Goal: Transaction & Acquisition: Book appointment/travel/reservation

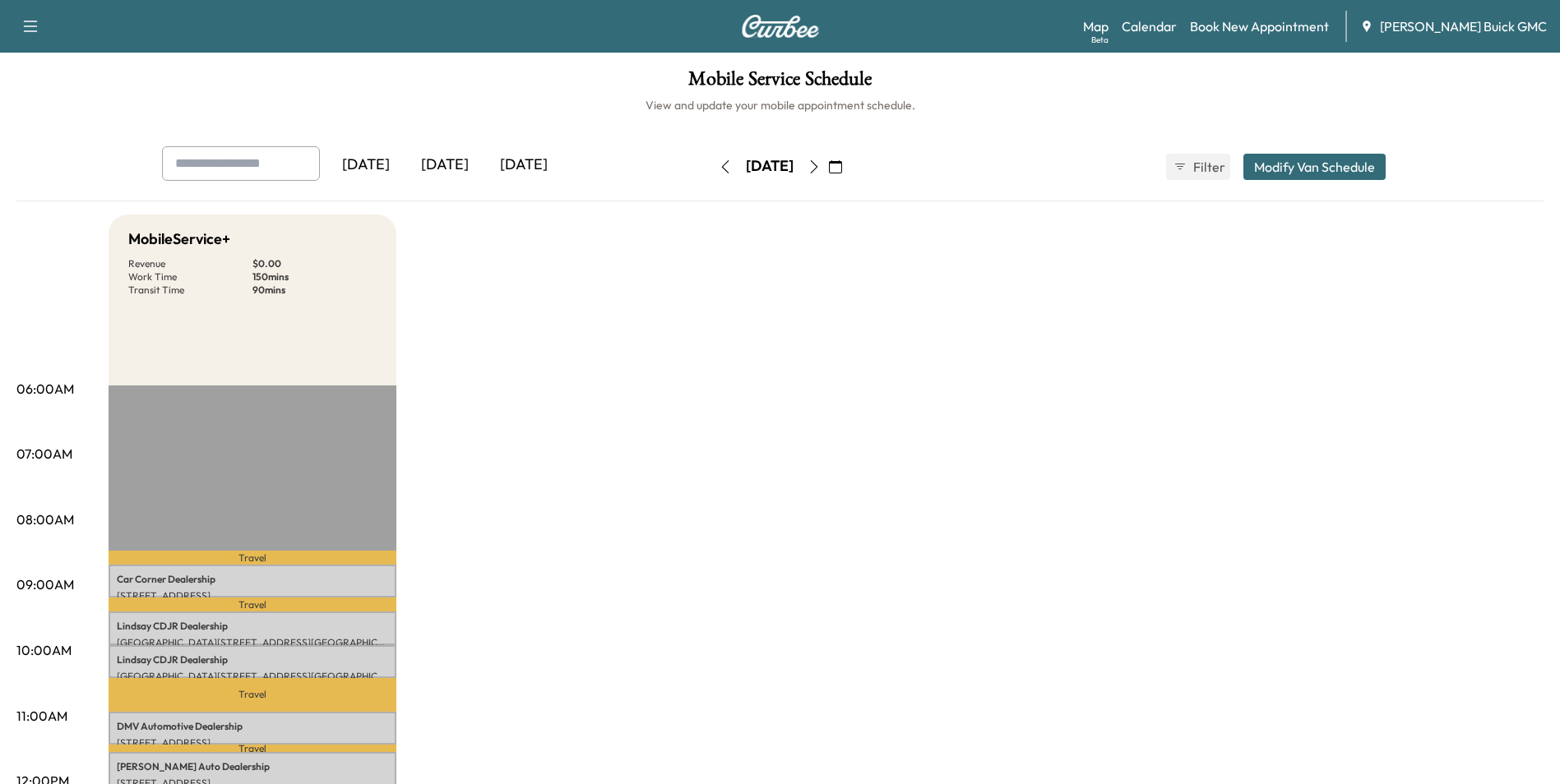
click at [821, 163] on icon "button" at bounding box center [814, 166] width 13 height 13
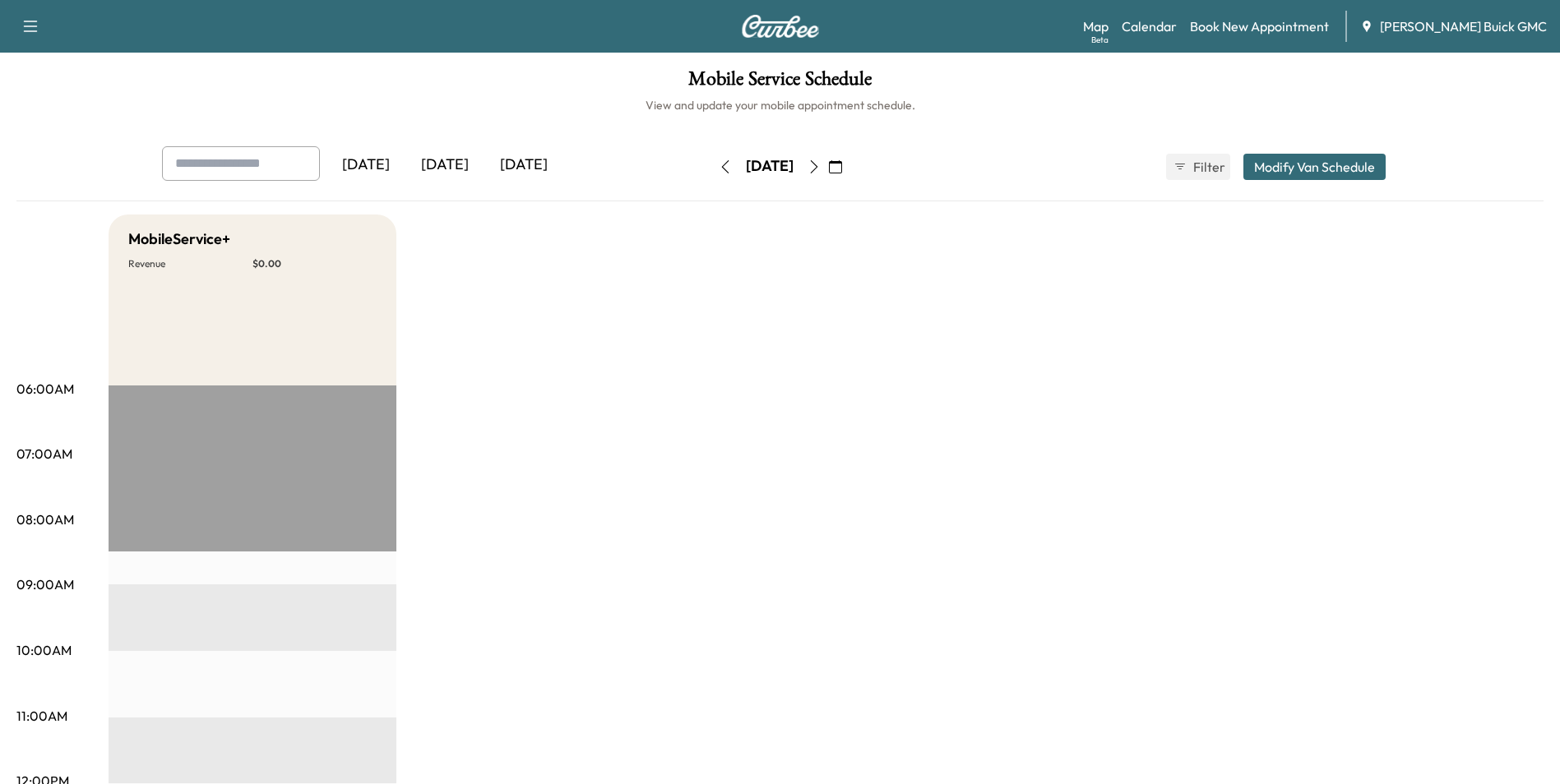
click at [1286, 24] on link "Book New Appointment" at bounding box center [1259, 26] width 139 height 20
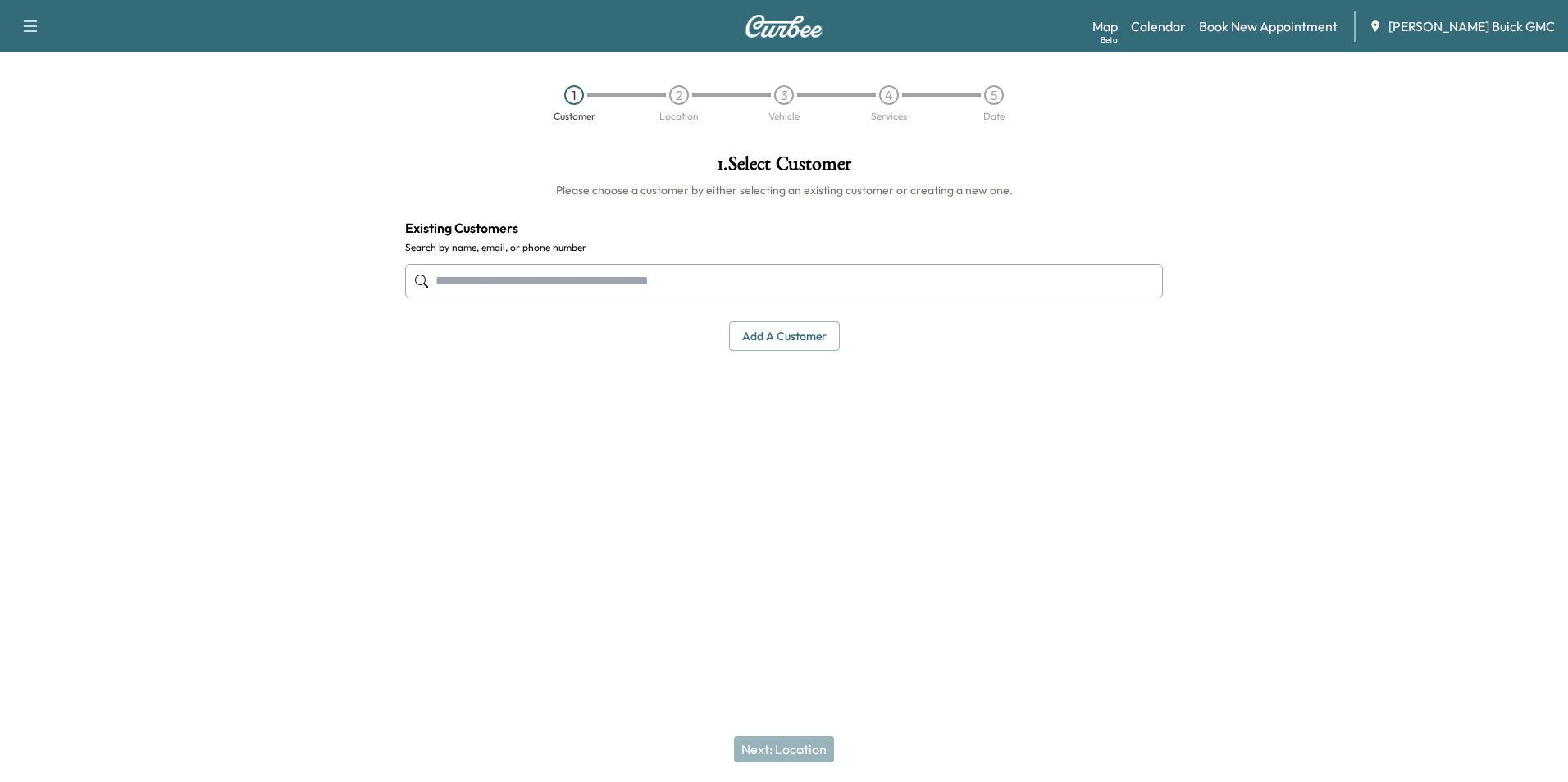
click at [596, 281] on input "text" at bounding box center [784, 282] width 758 height 35
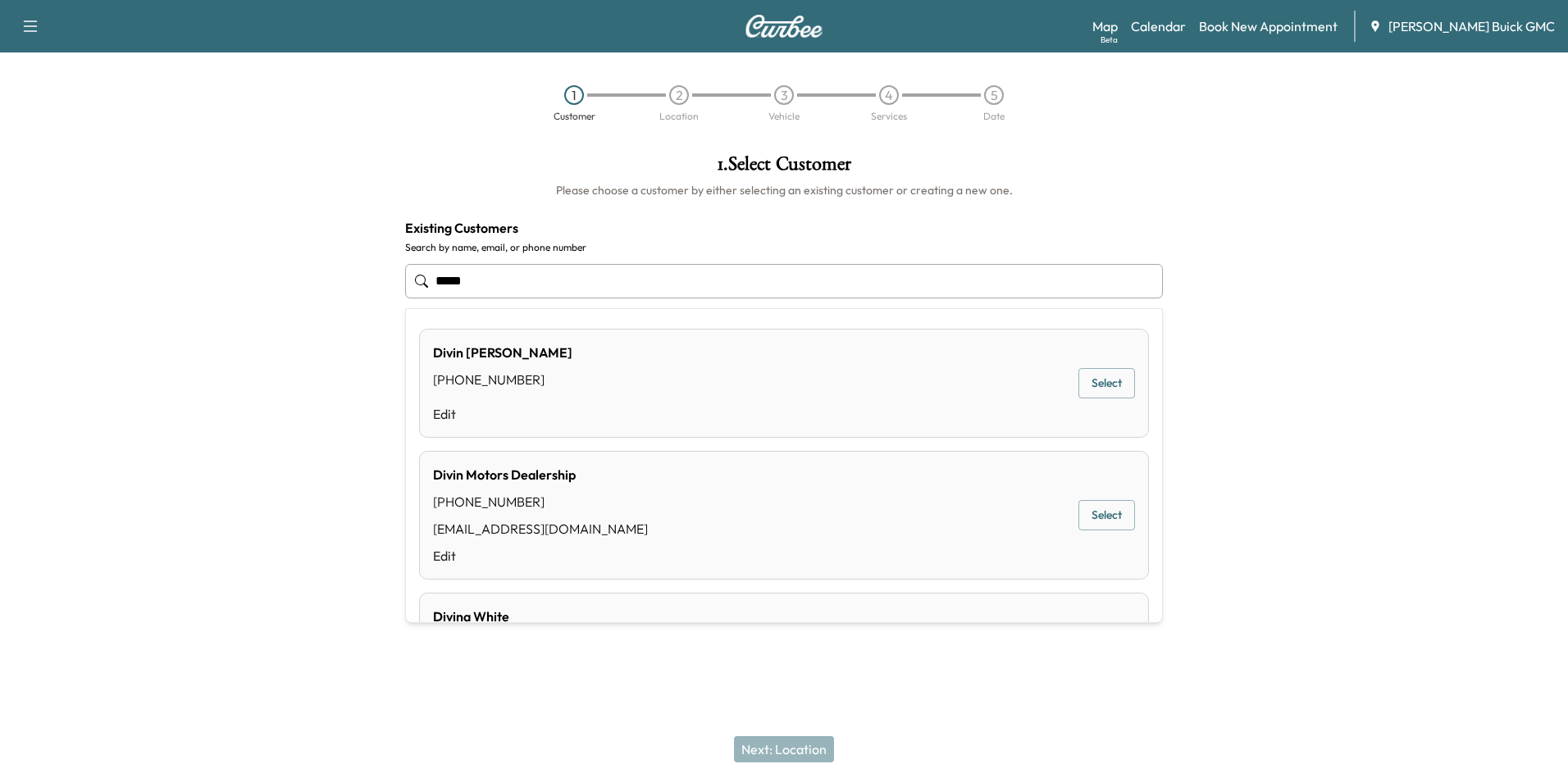
click at [650, 496] on div "Divin Motors Dealership [PHONE_NUMBER] [EMAIL_ADDRESS][DOMAIN_NAME] Edit Select" at bounding box center [784, 515] width 730 height 129
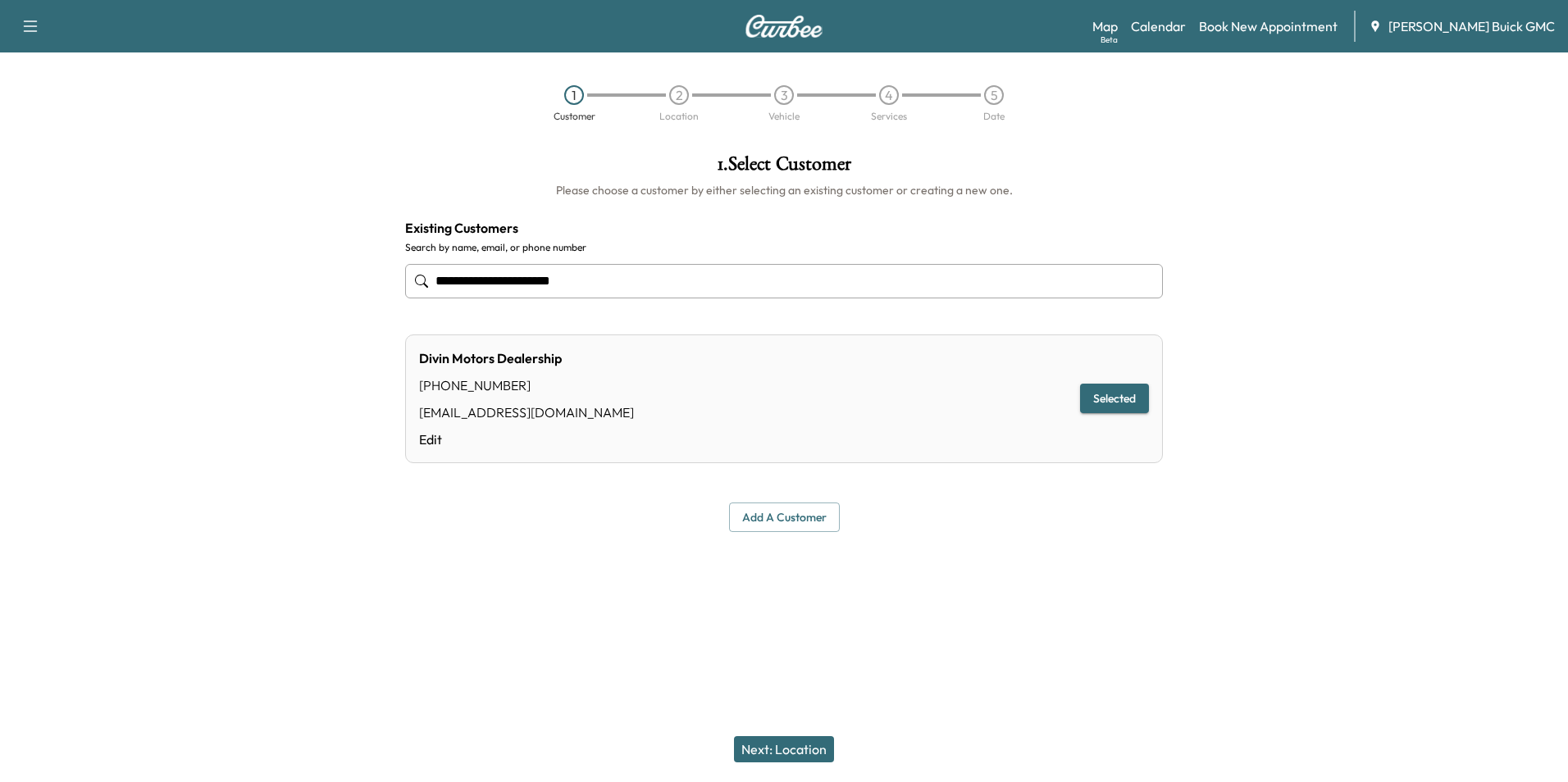
type input "**********"
click at [804, 745] on button "Next: Location" at bounding box center [784, 749] width 100 height 26
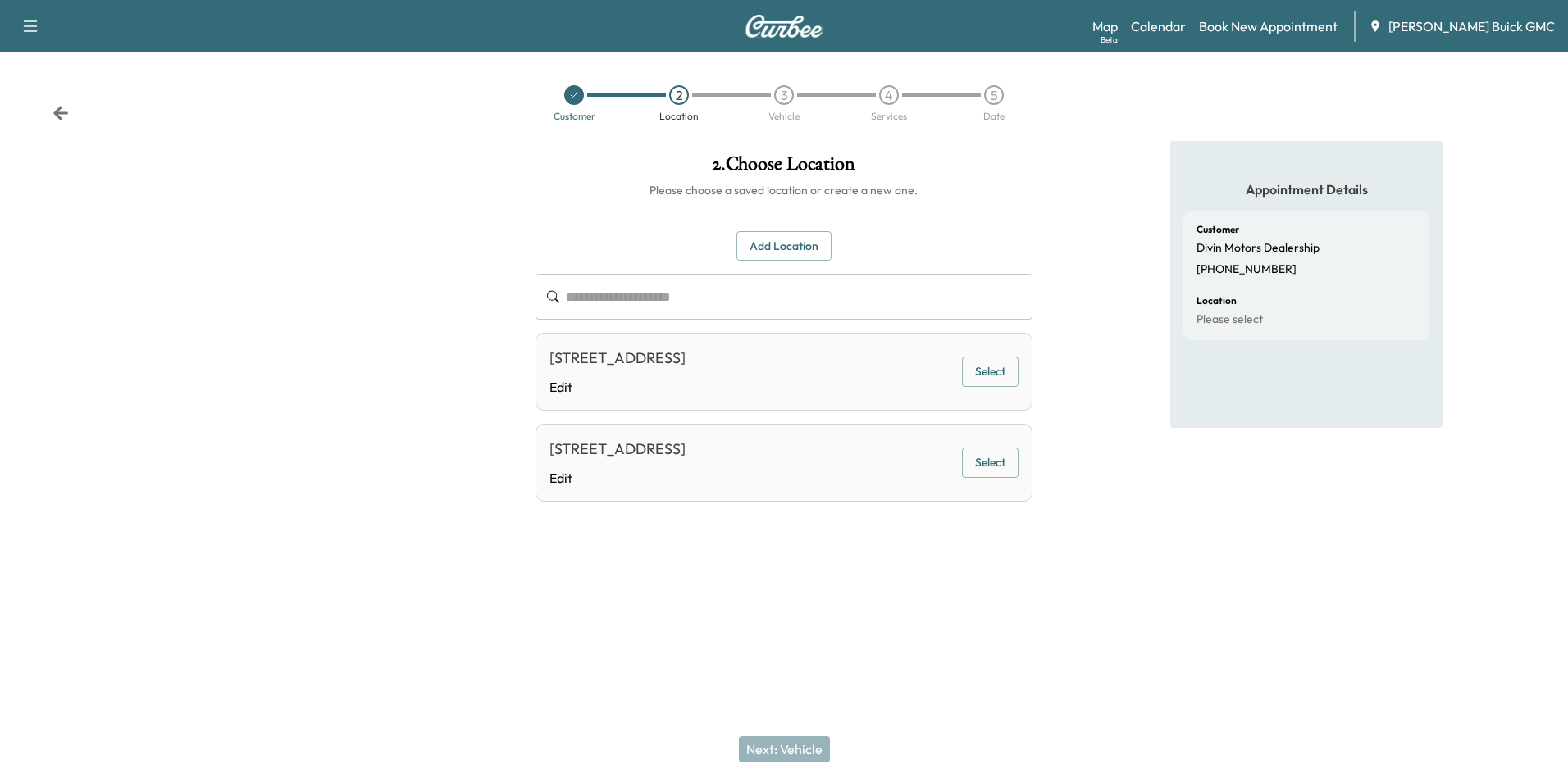
click at [987, 366] on button "Select" at bounding box center [989, 372] width 56 height 30
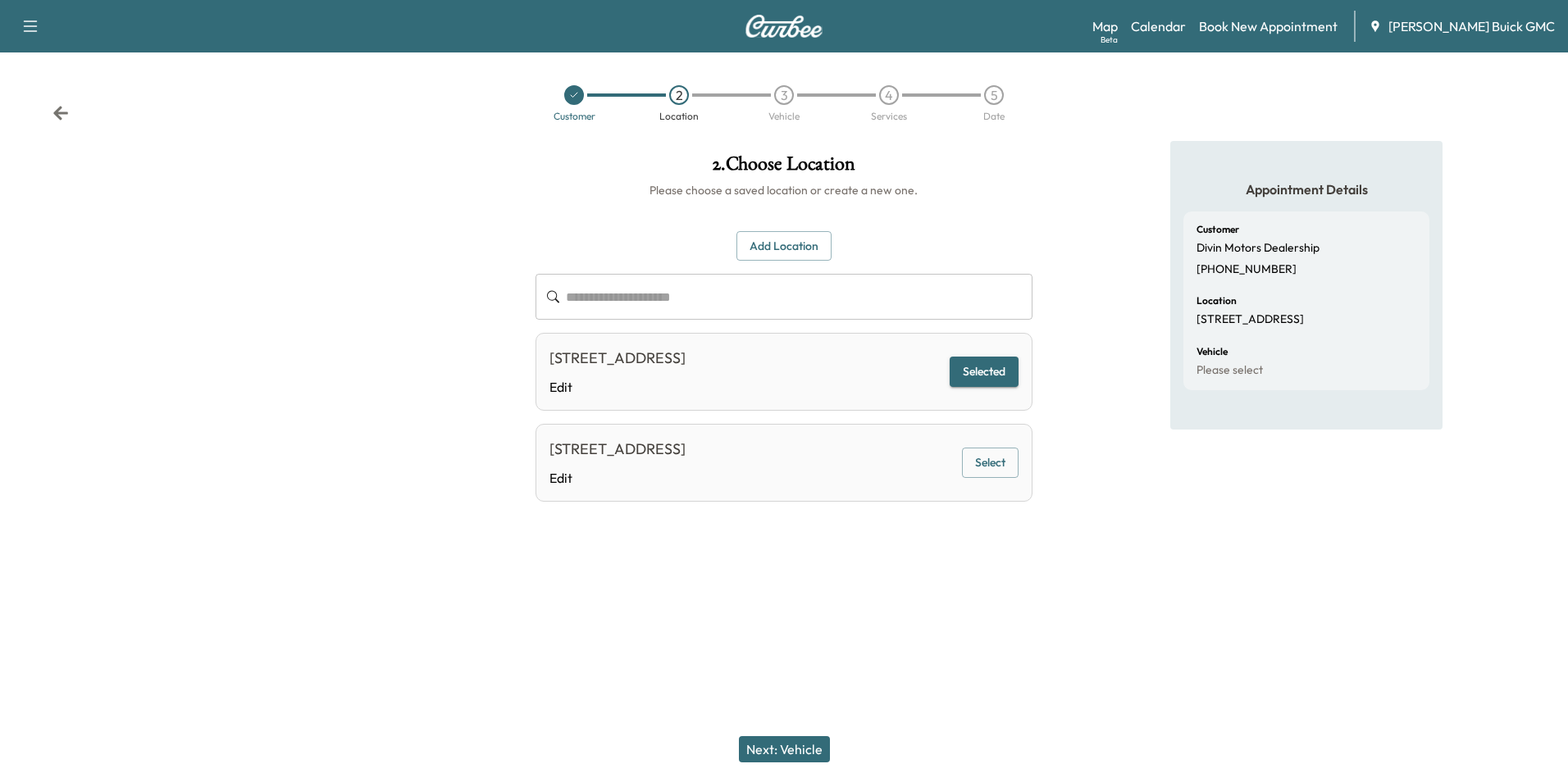
click at [806, 747] on button "Next: Vehicle" at bounding box center [784, 749] width 91 height 26
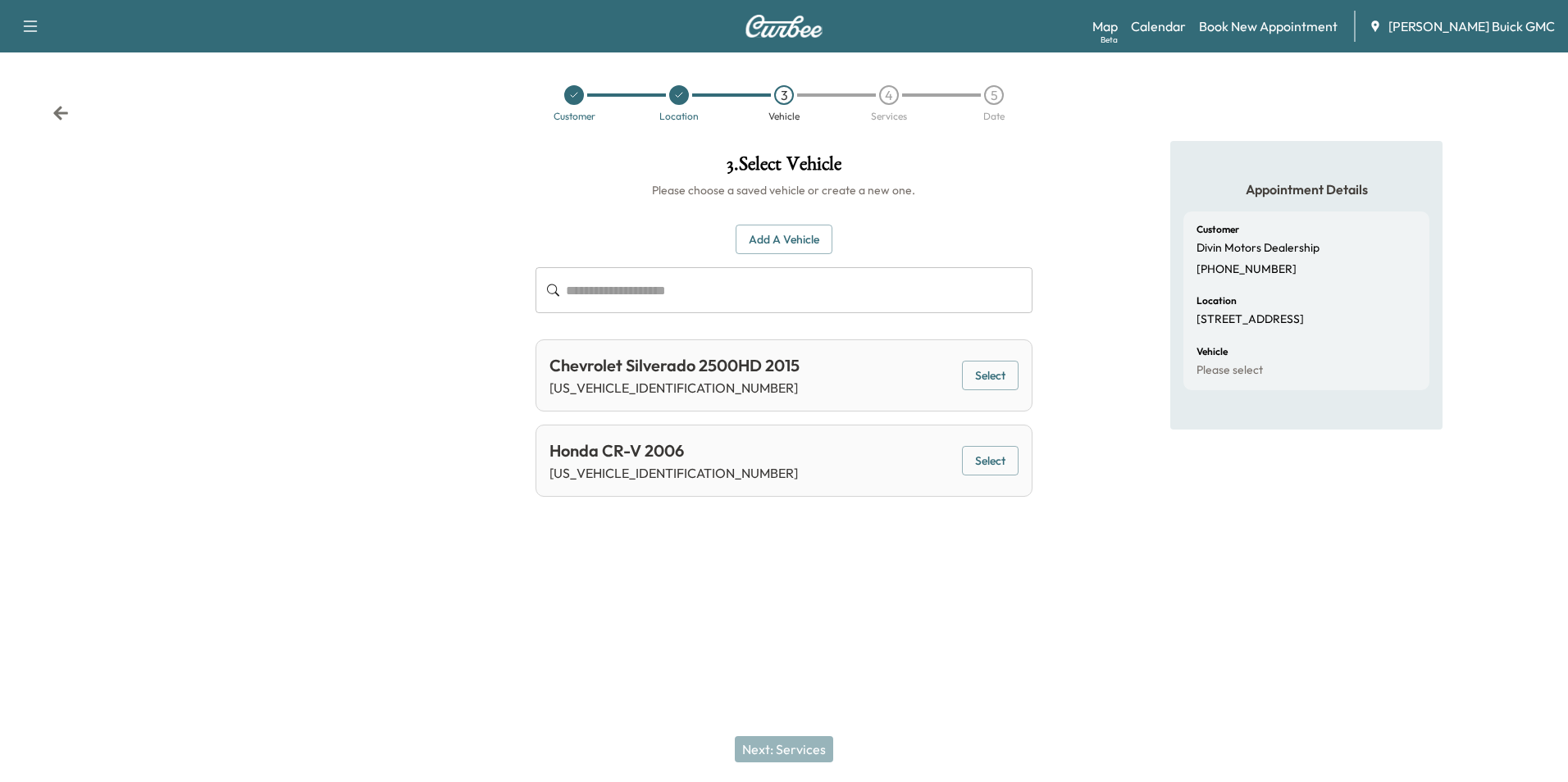
click at [990, 455] on button "Select" at bounding box center [989, 461] width 56 height 30
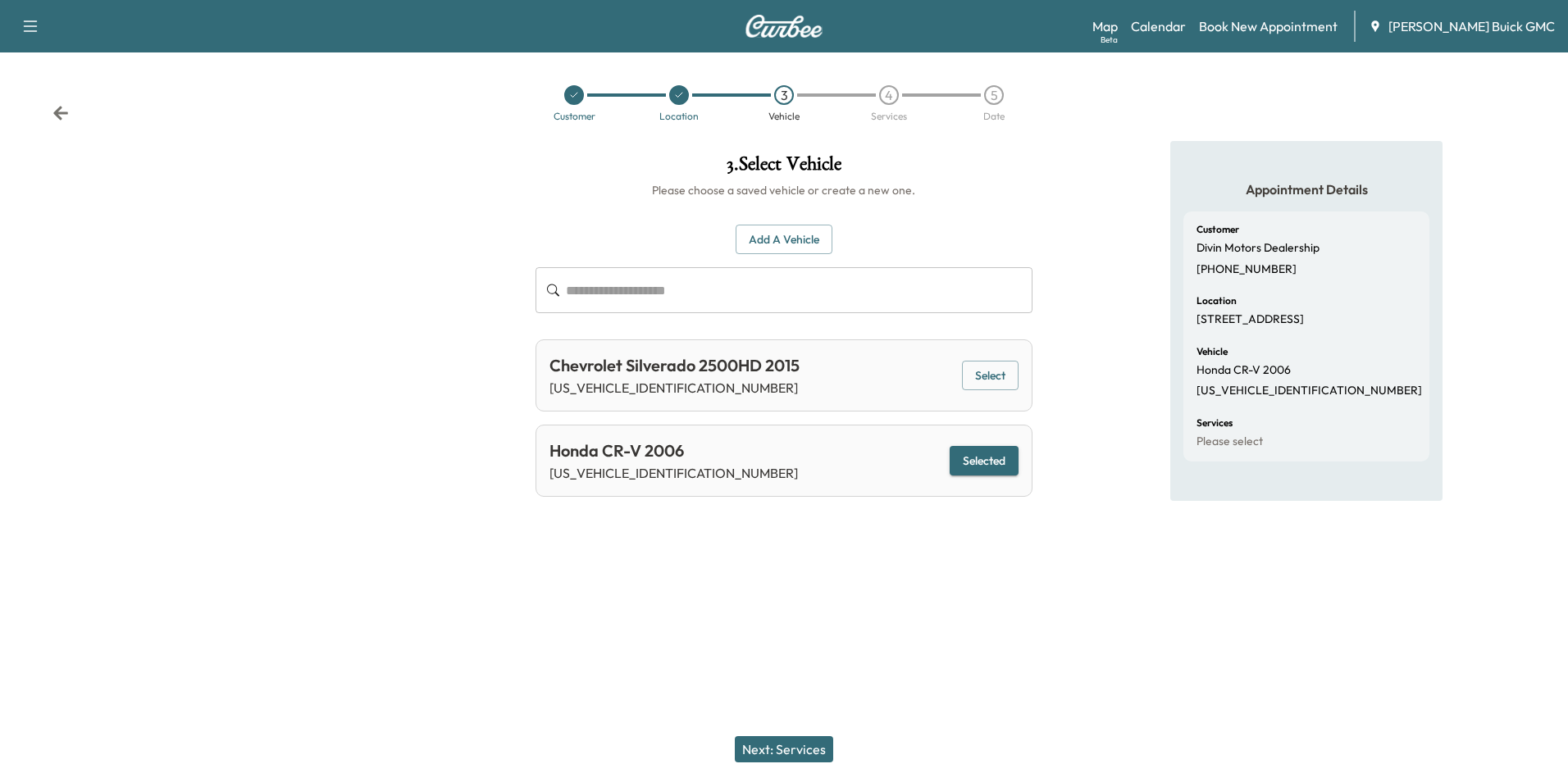
click at [790, 748] on button "Next: Services" at bounding box center [784, 749] width 98 height 26
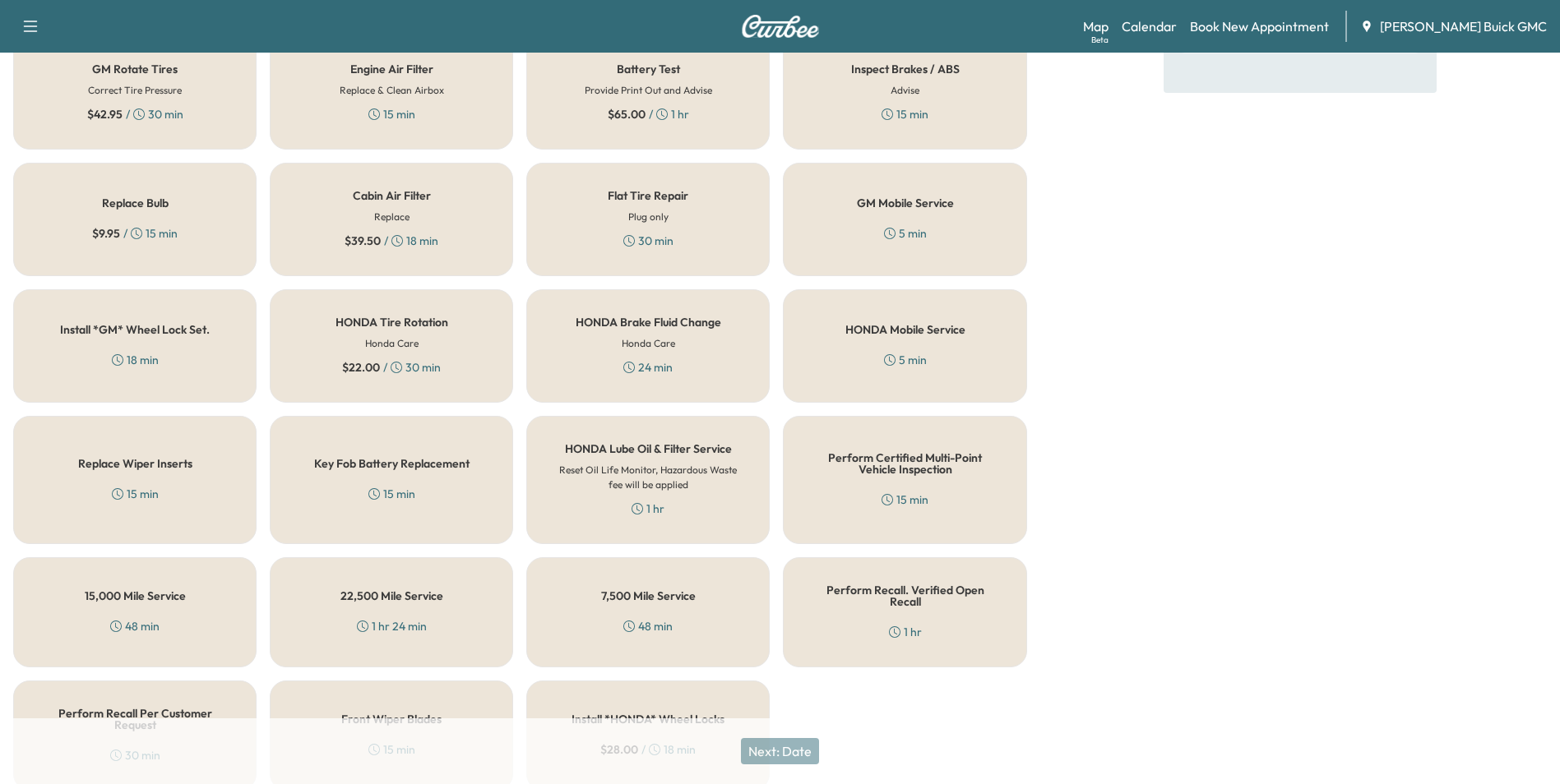
scroll to position [470, 0]
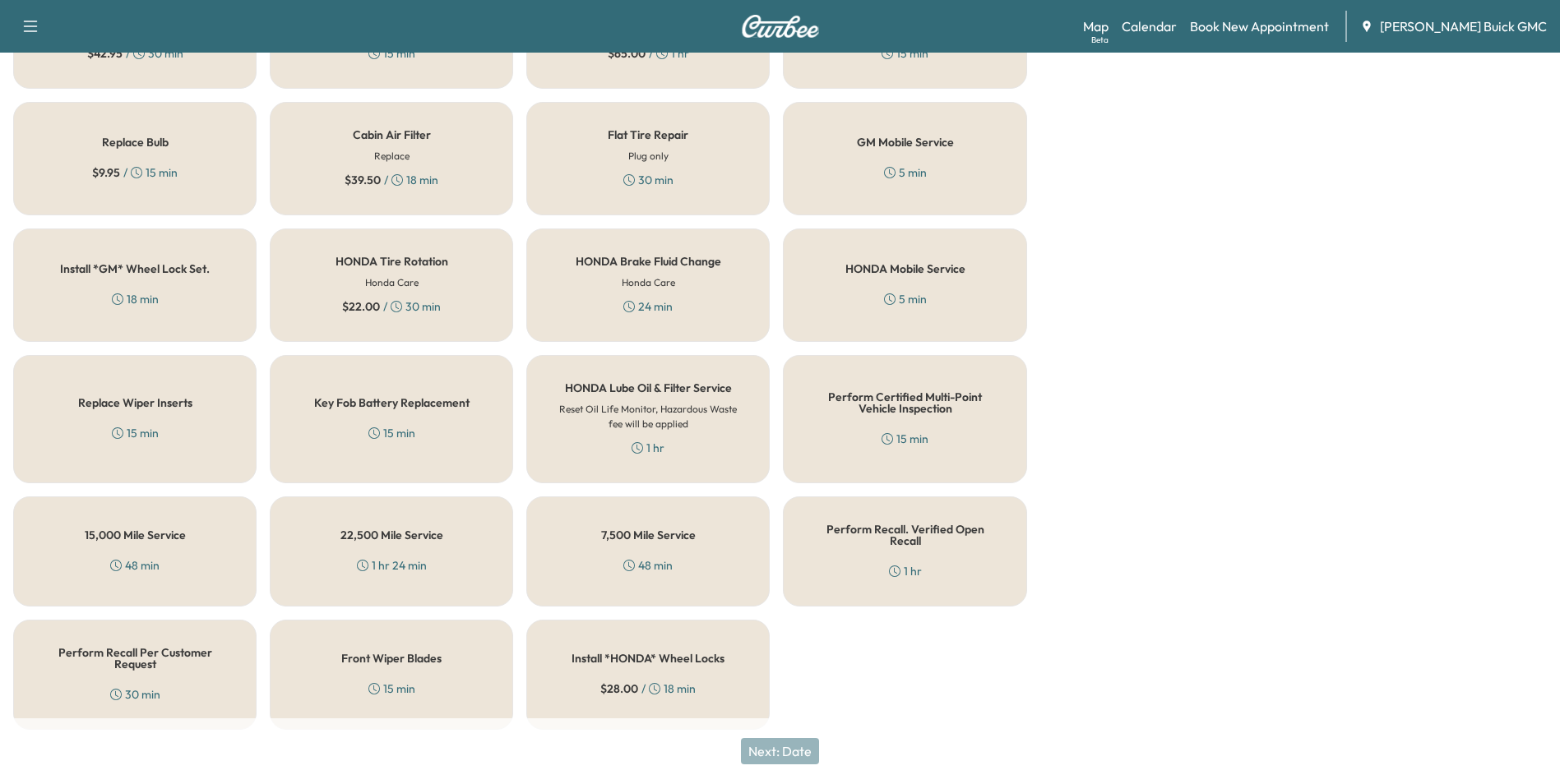
click at [119, 656] on h5 "Perform Recall Per Customer Request" at bounding box center [135, 658] width 189 height 23
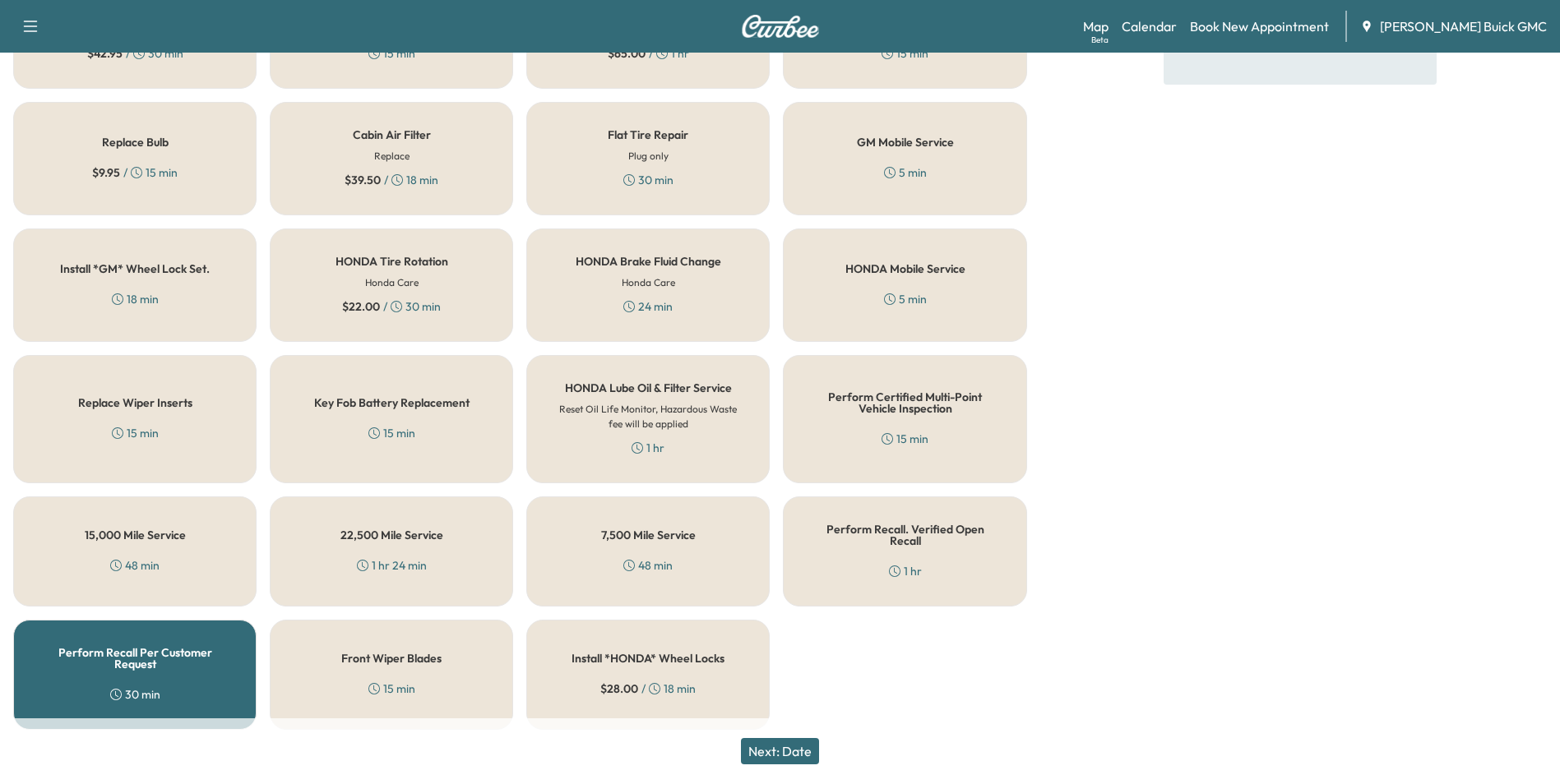
click at [790, 750] on button "Next: Date" at bounding box center [780, 751] width 78 height 26
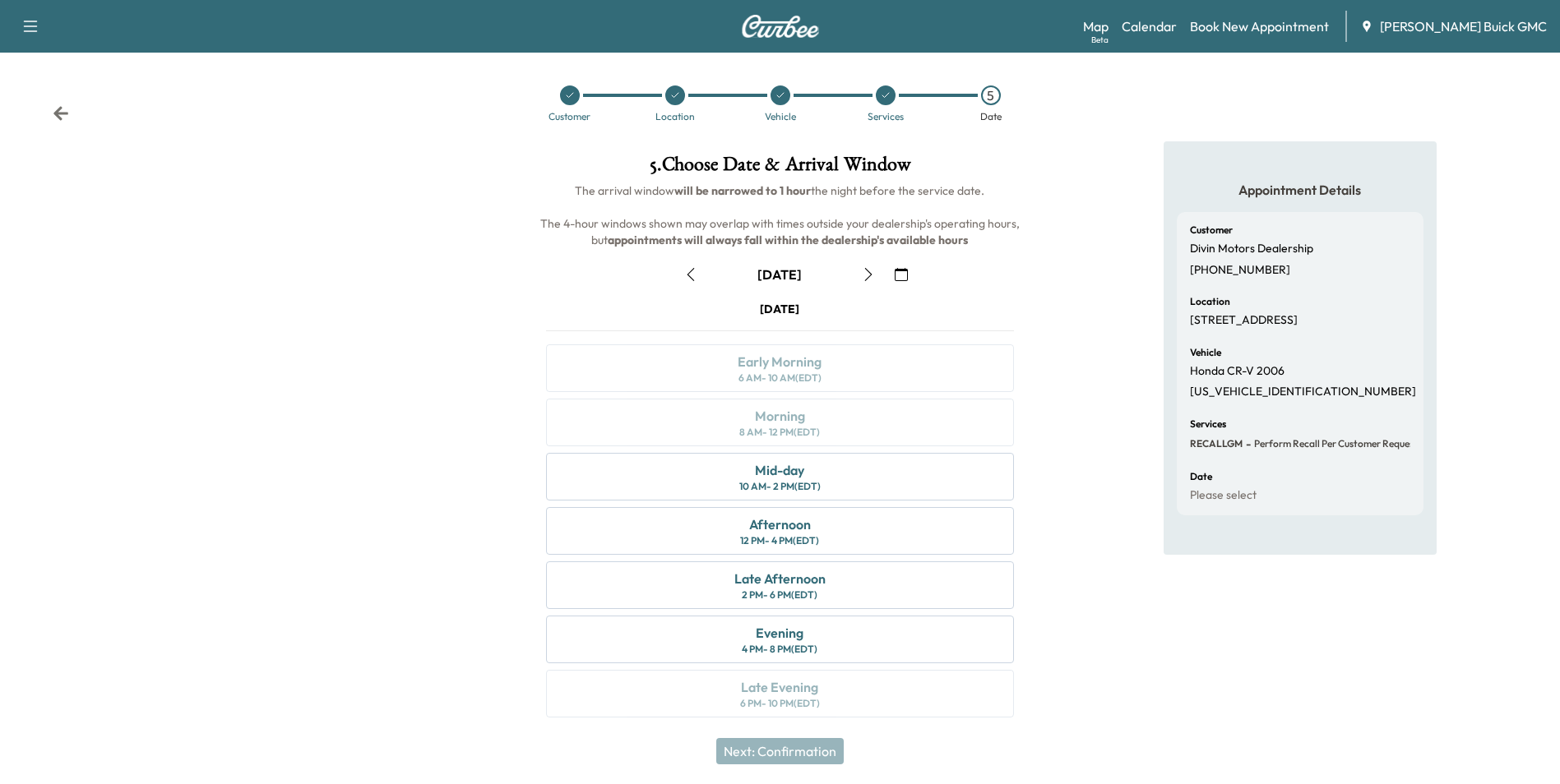
click at [900, 273] on icon "button" at bounding box center [901, 274] width 13 height 13
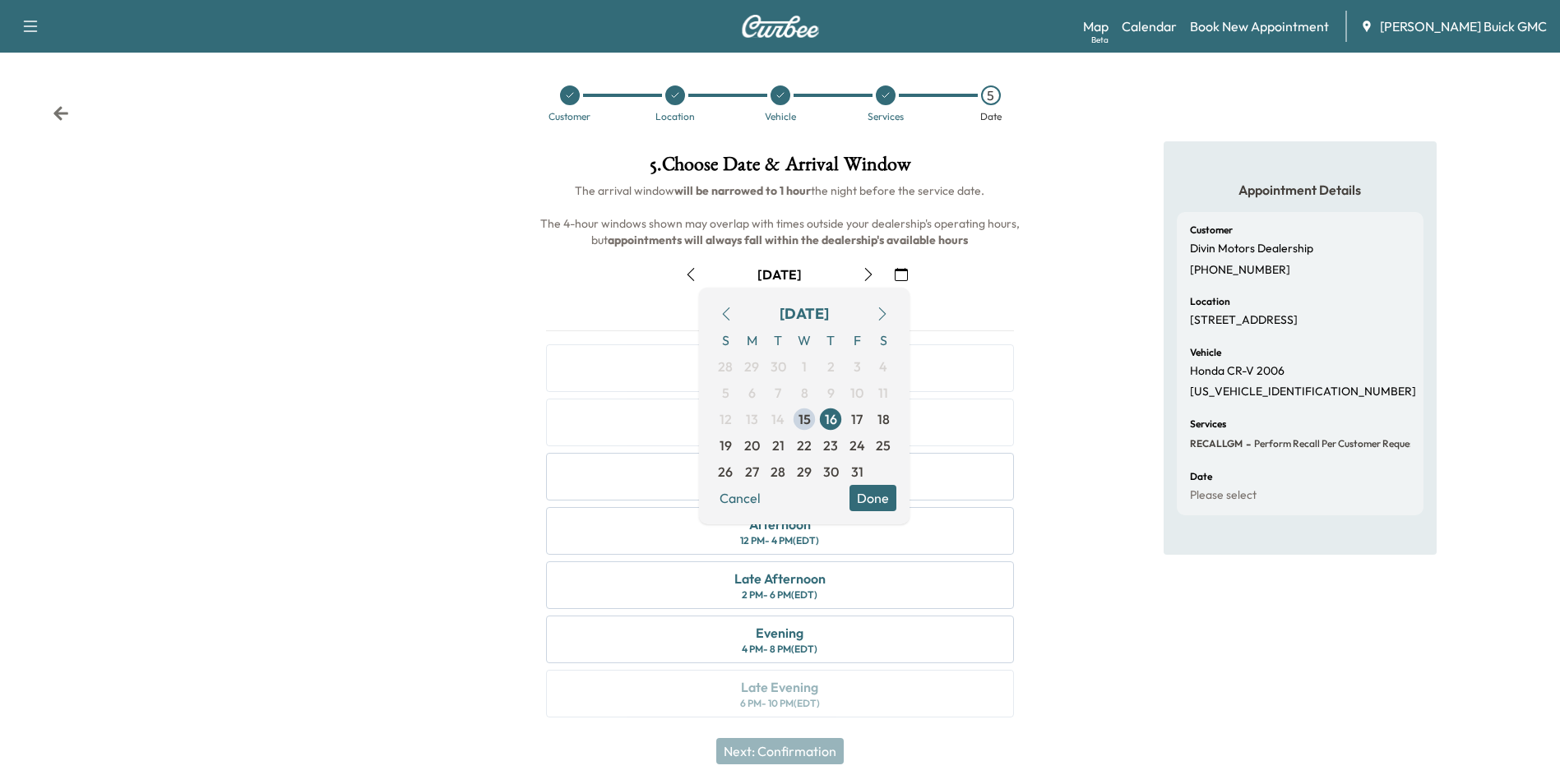
click at [803, 443] on span "22" at bounding box center [804, 445] width 15 height 20
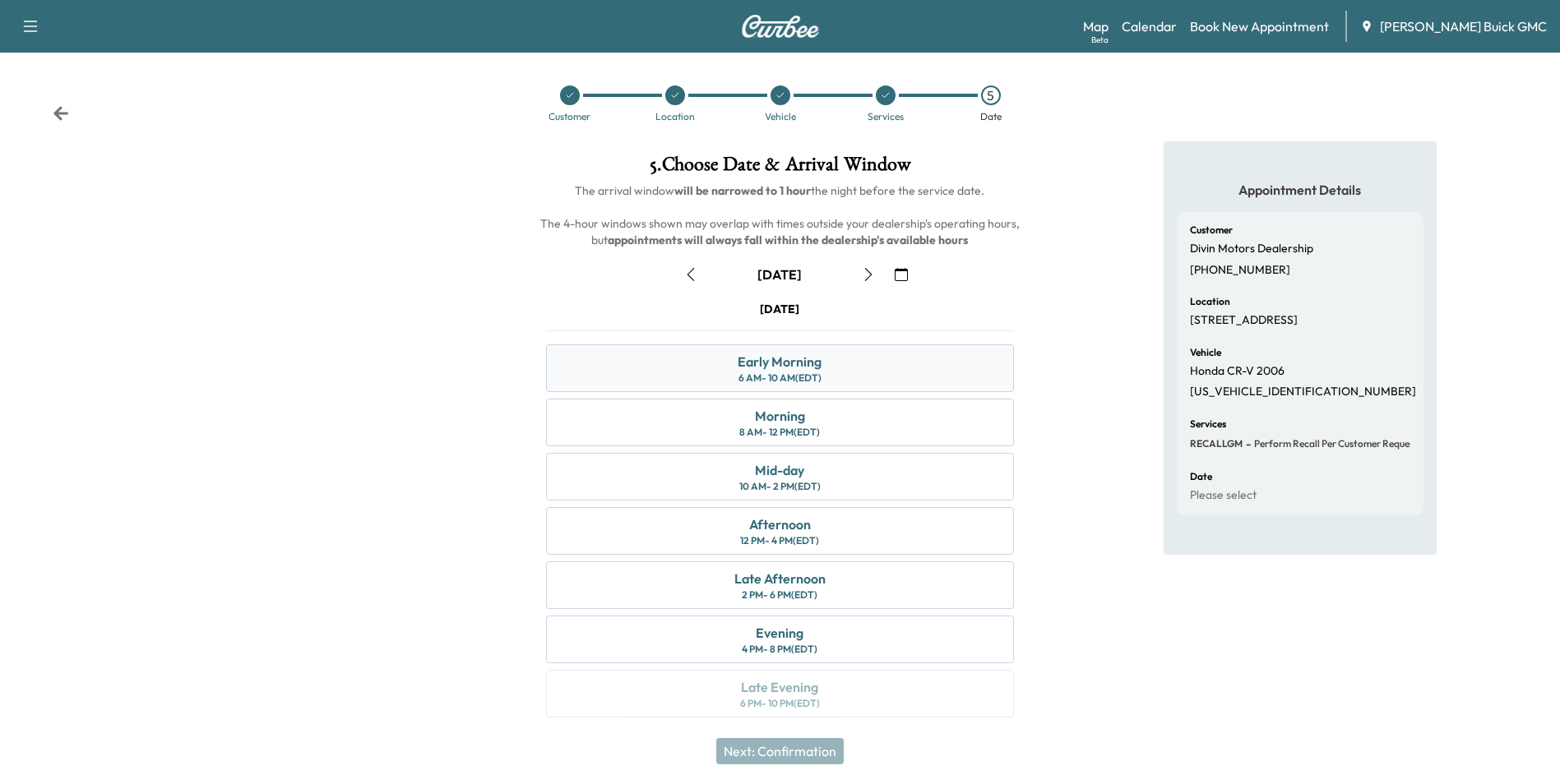
click at [820, 364] on div "Early Morning" at bounding box center [779, 361] width 84 height 20
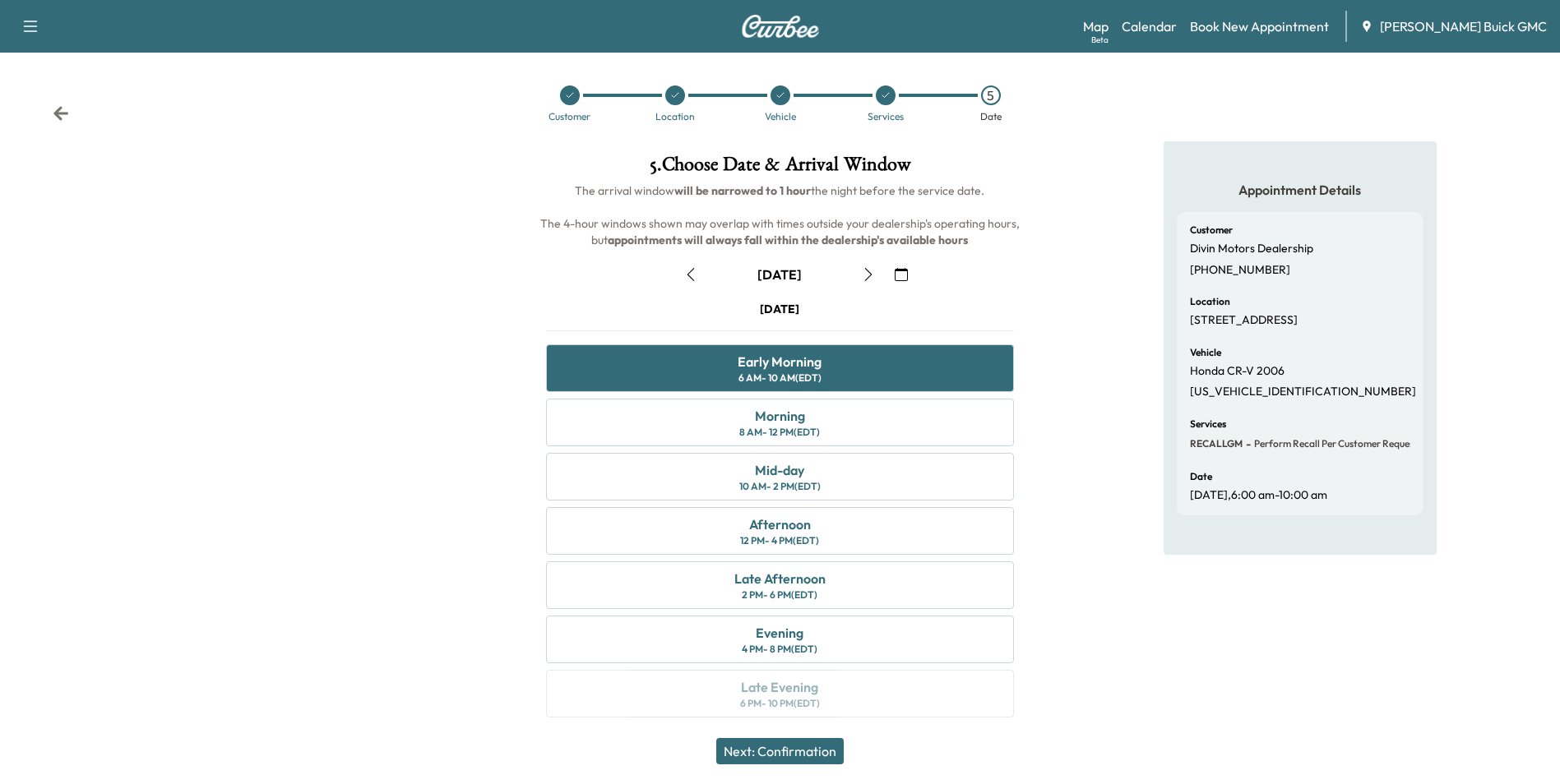
click at [794, 752] on button "Next: Confirmation" at bounding box center [780, 751] width 127 height 26
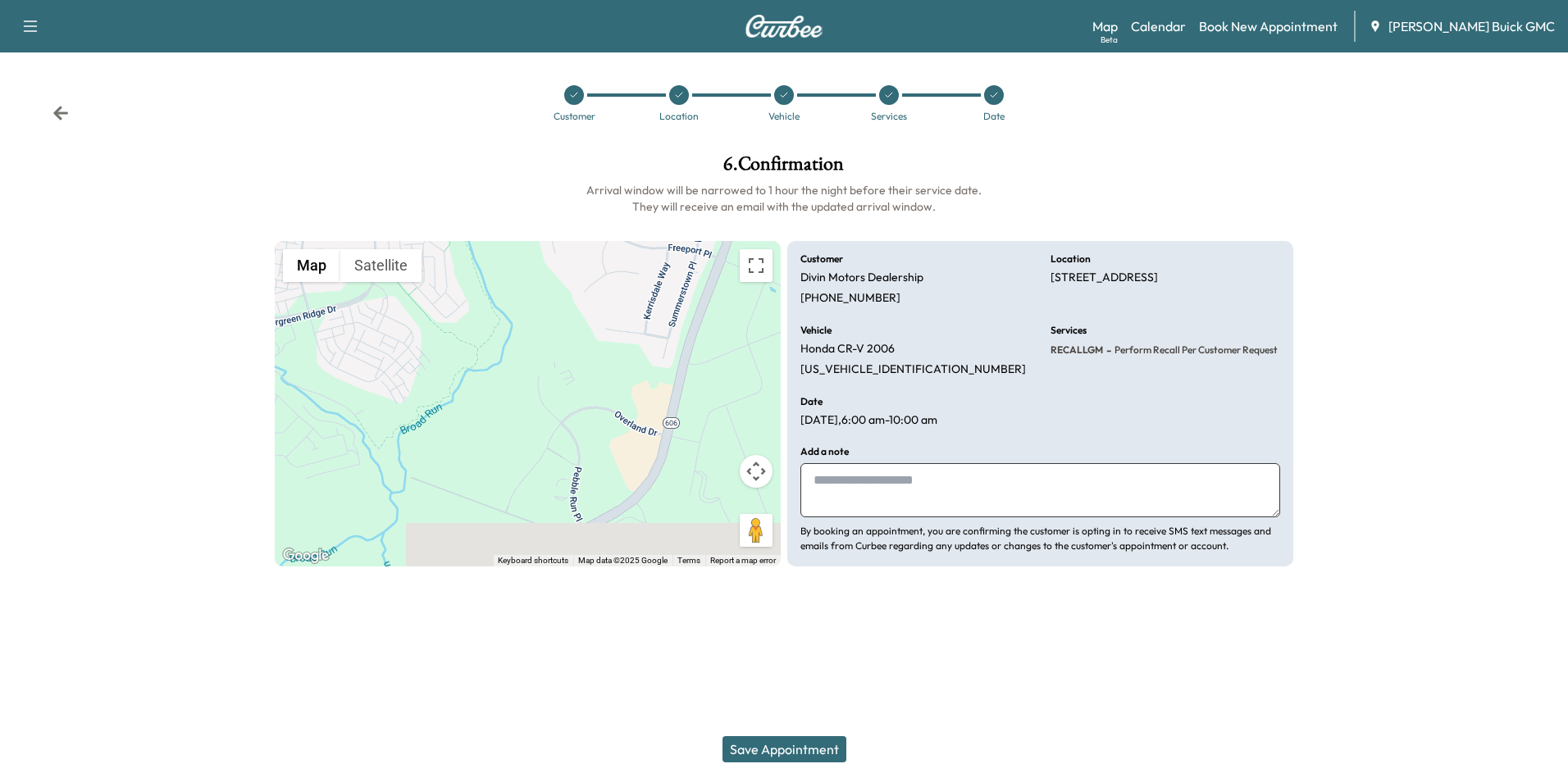
click at [909, 491] on textarea at bounding box center [1039, 490] width 479 height 54
type textarea "**********"
click at [779, 748] on button "Save Appointment" at bounding box center [784, 749] width 124 height 26
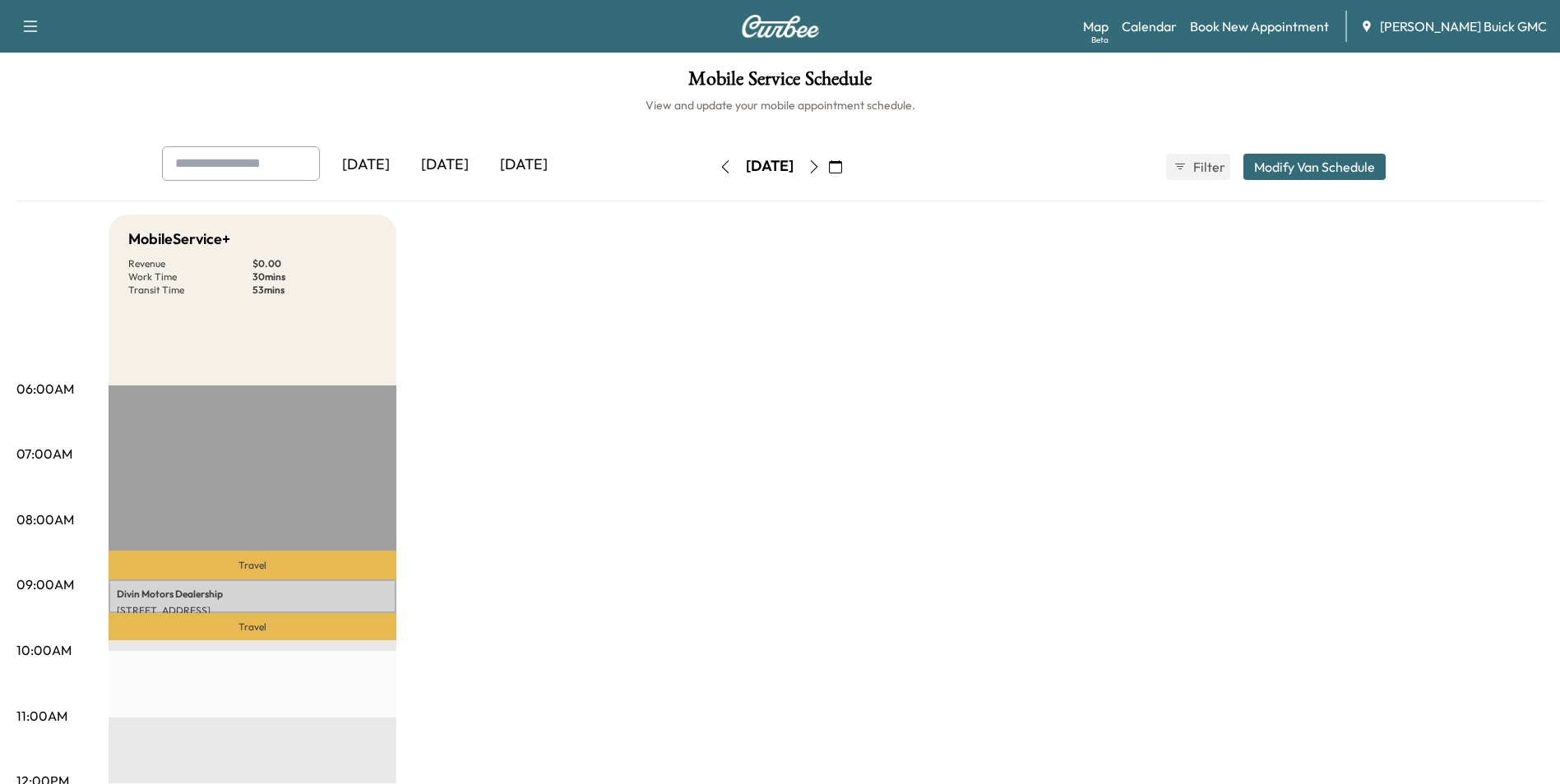
click at [1242, 24] on link "Book New Appointment" at bounding box center [1259, 26] width 139 height 20
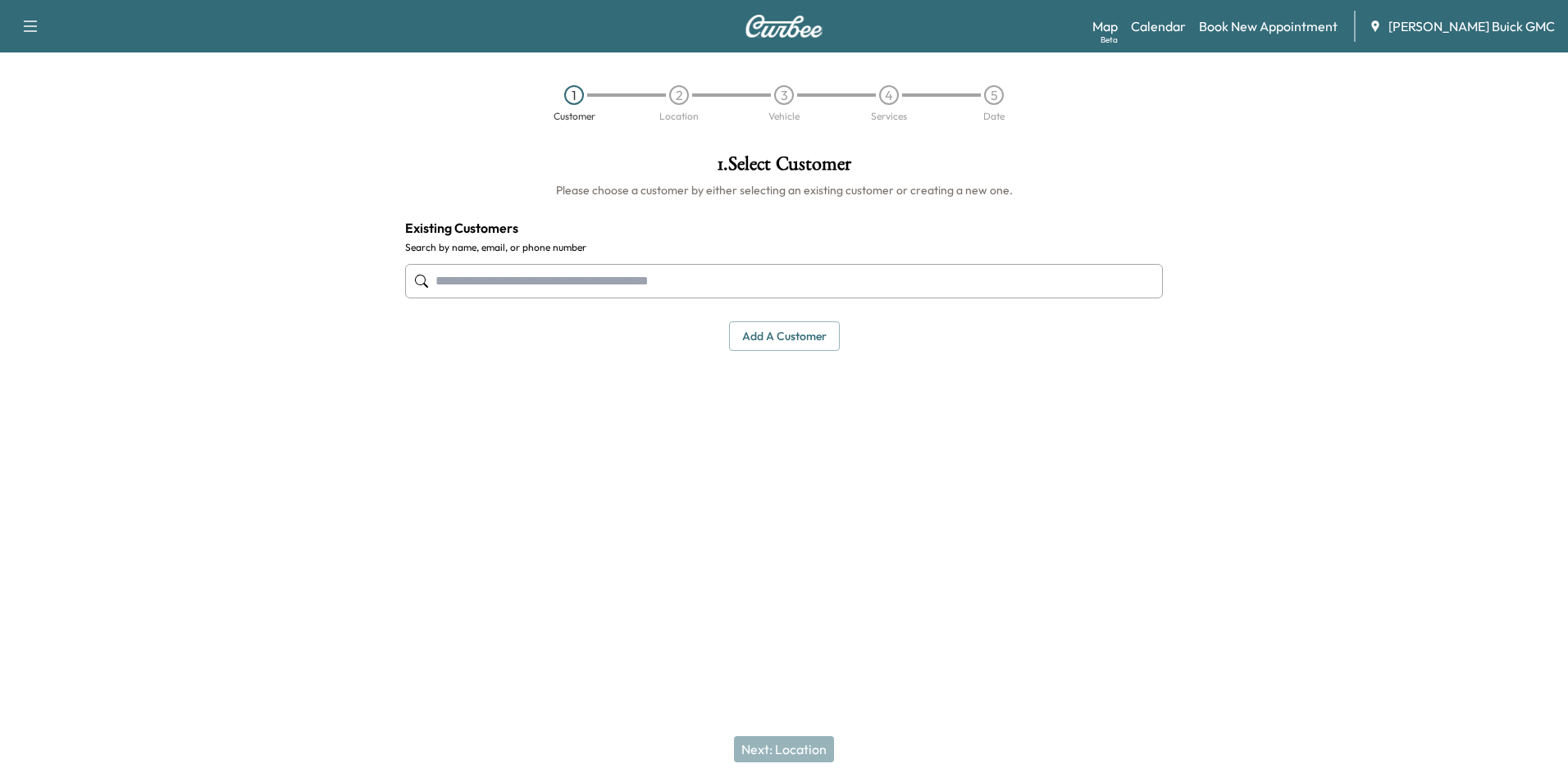
click at [790, 275] on input "text" at bounding box center [784, 282] width 758 height 35
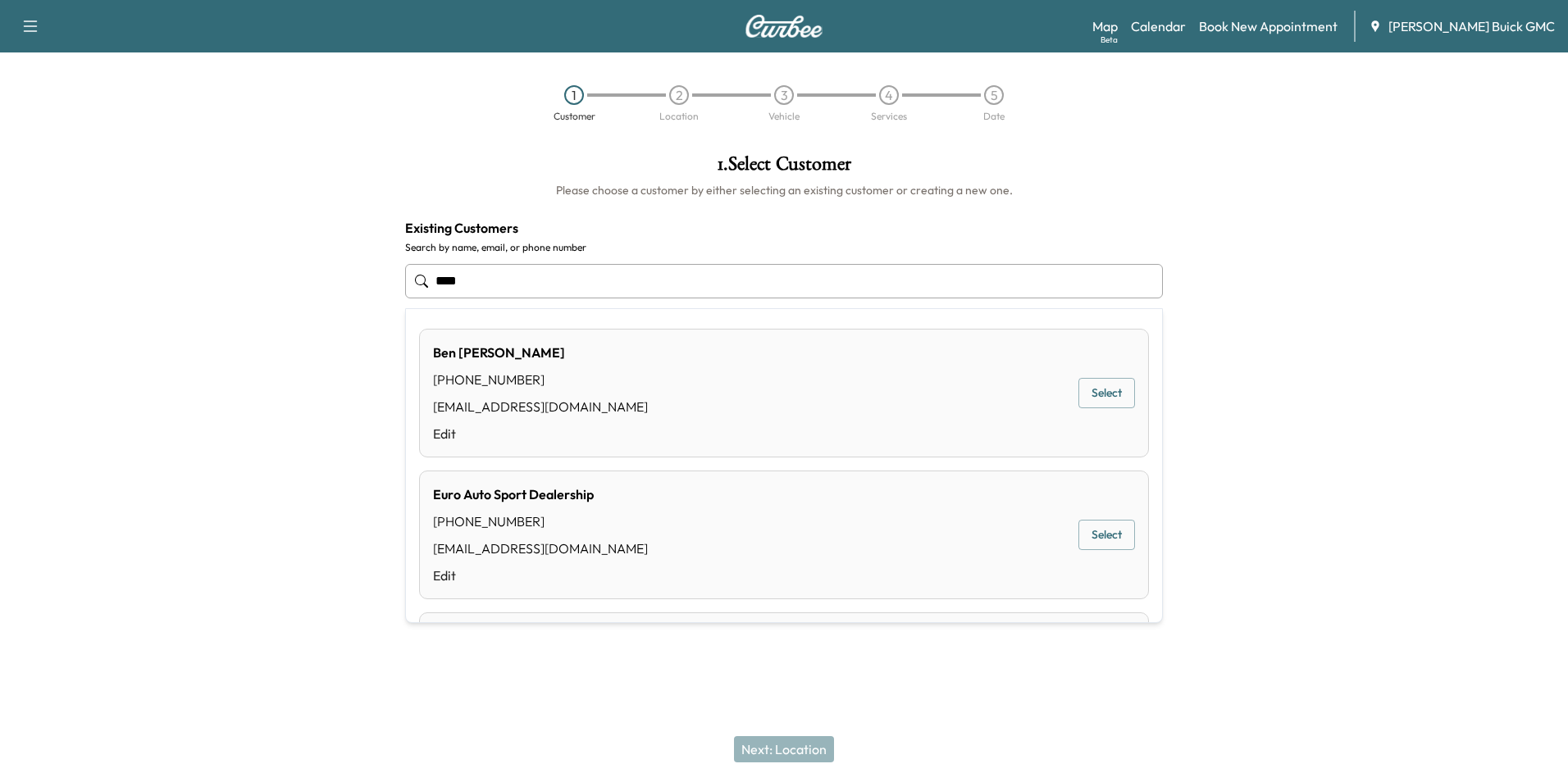
click at [748, 536] on div "Euro Auto Sport Dealership [PHONE_NUMBER] [EMAIL_ADDRESS][DOMAIN_NAME] Edit Sel…" at bounding box center [784, 535] width 730 height 129
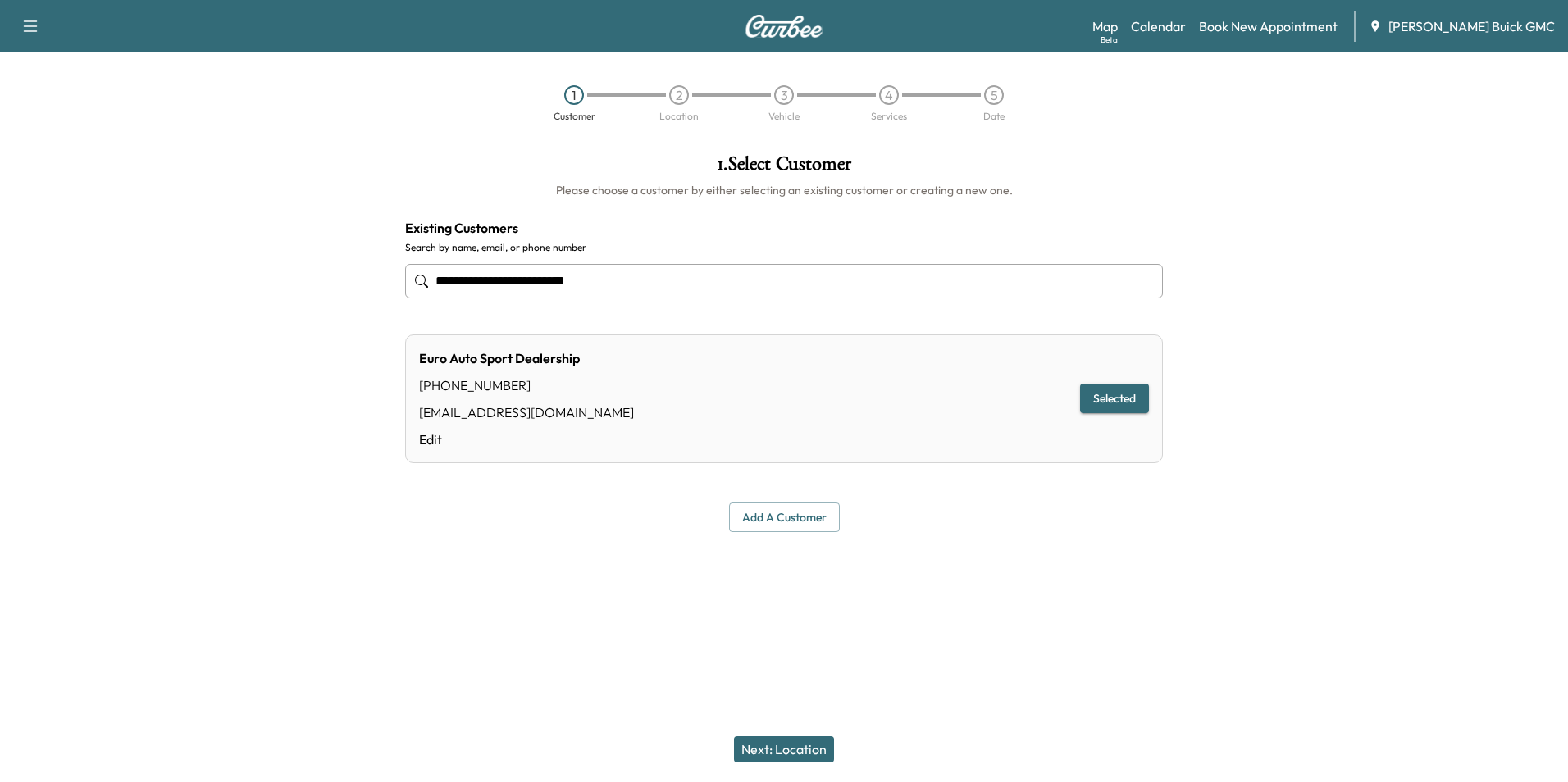
type input "**********"
click at [1106, 395] on button "Selected" at bounding box center [1114, 398] width 69 height 30
click at [776, 742] on button "Next: Location" at bounding box center [784, 749] width 100 height 26
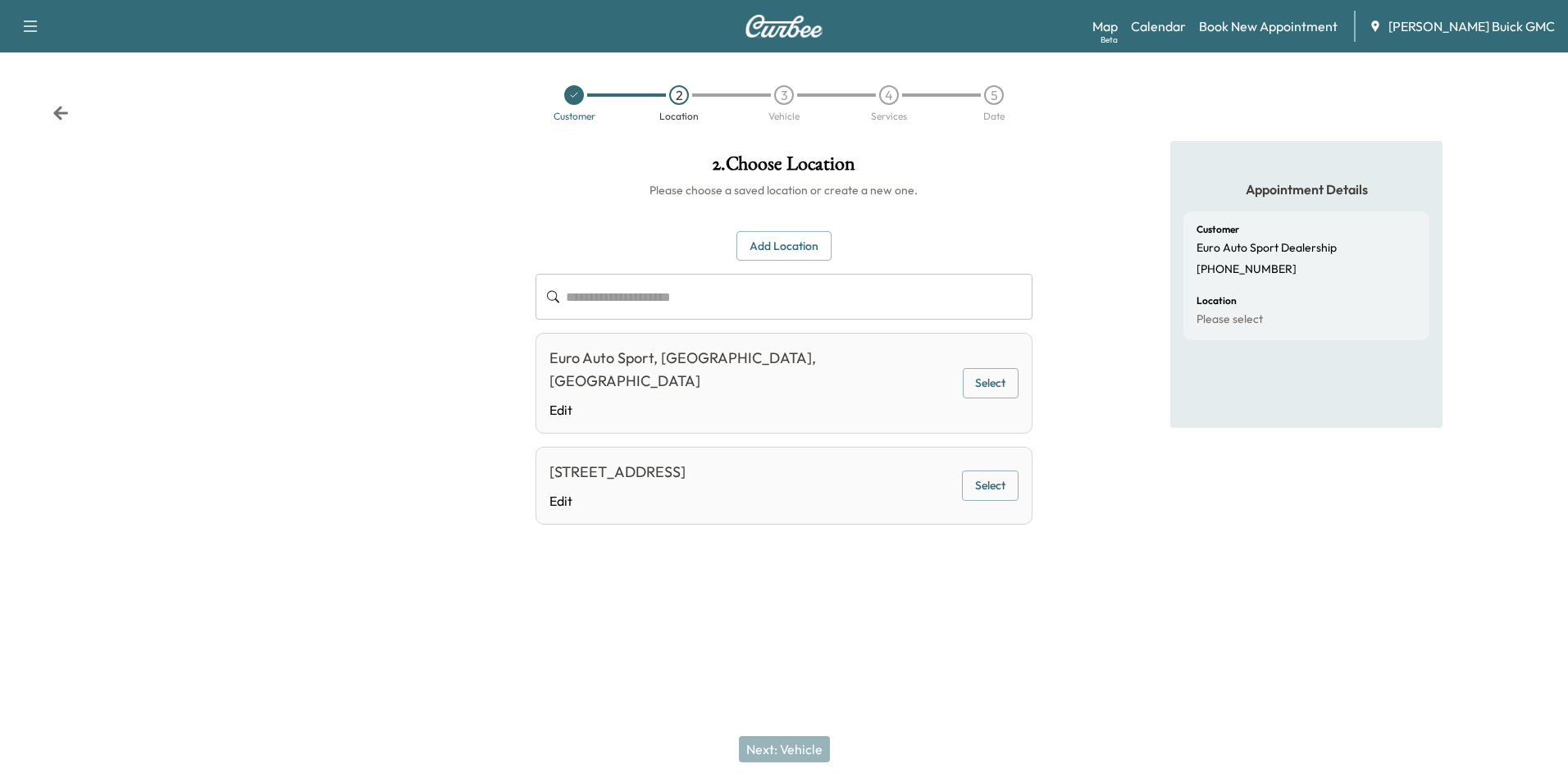
click at [985, 475] on button "Select" at bounding box center [989, 486] width 56 height 30
click at [809, 741] on button "Next: Vehicle" at bounding box center [784, 749] width 91 height 26
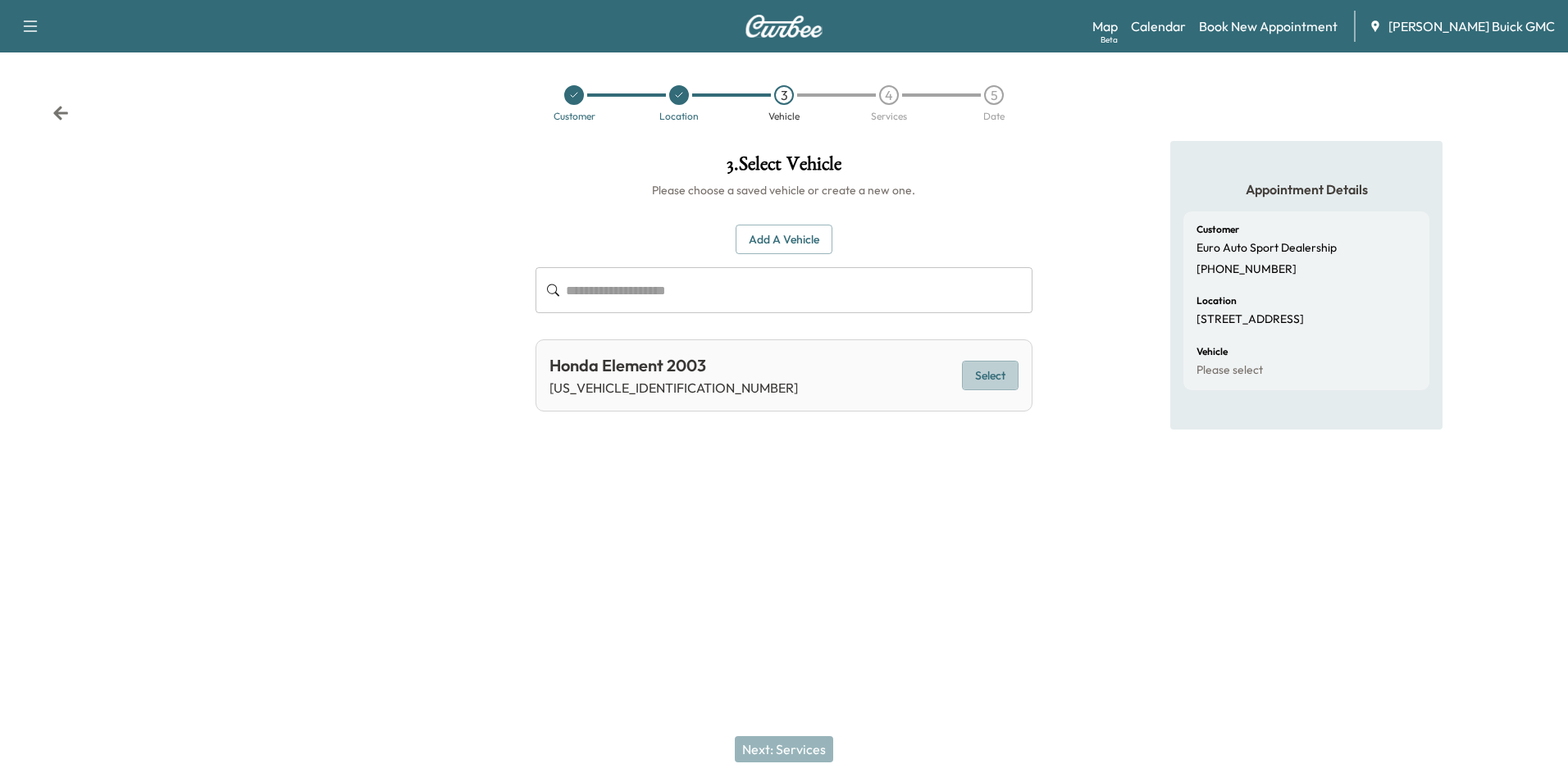
click at [981, 372] on button "Select" at bounding box center [989, 376] width 56 height 30
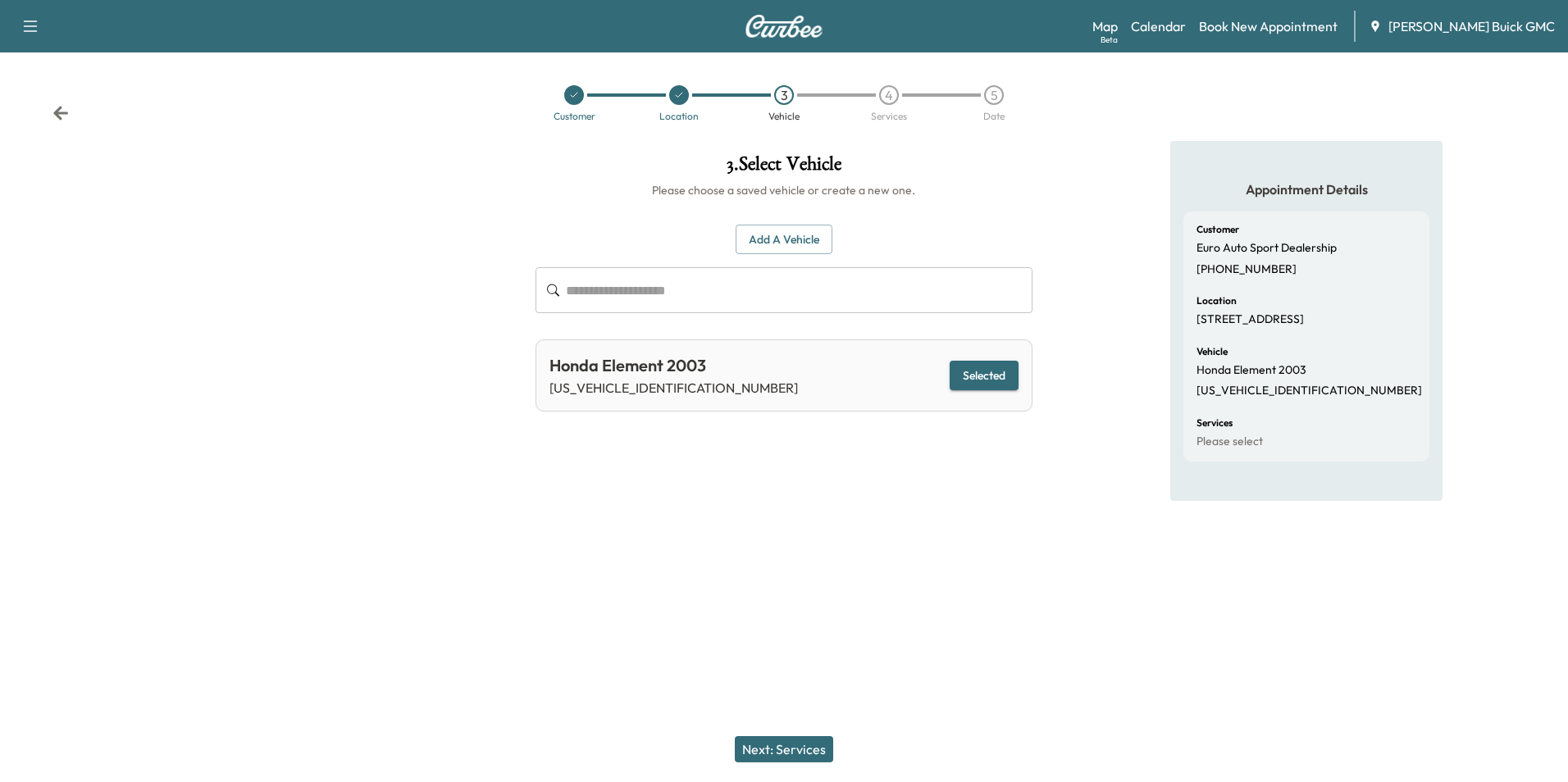
click at [812, 746] on button "Next: Services" at bounding box center [784, 749] width 98 height 26
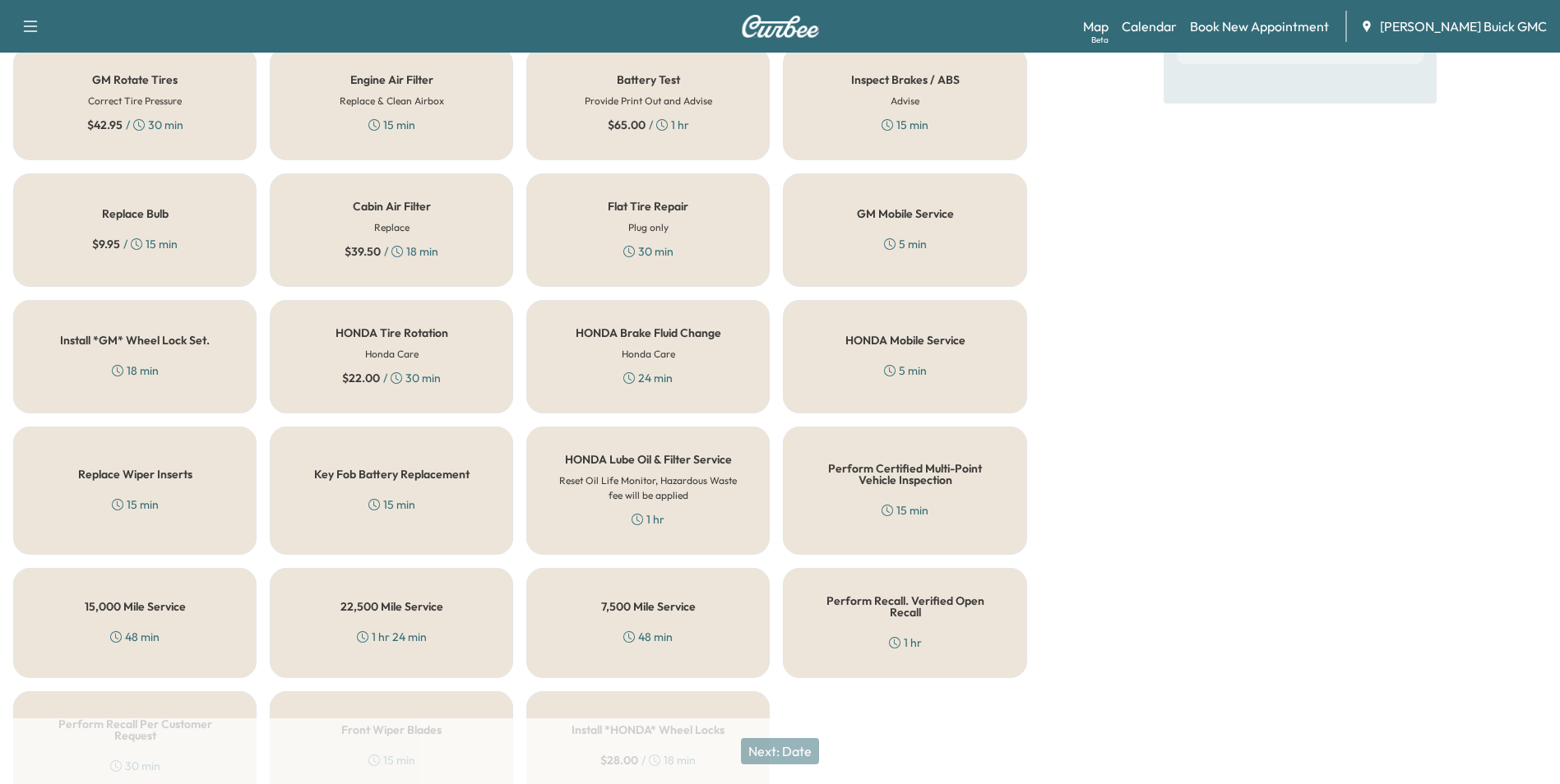
scroll to position [470, 0]
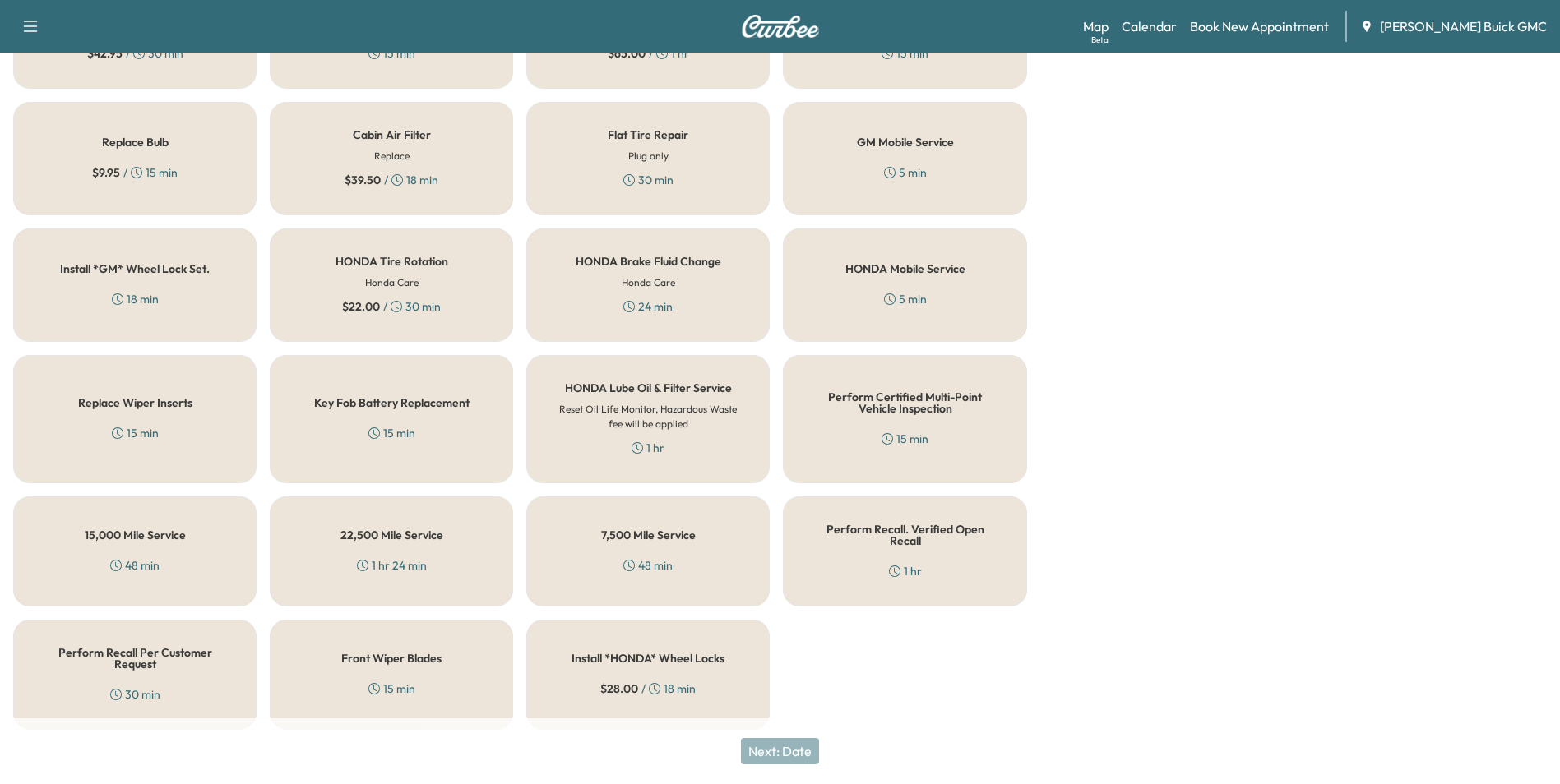
click at [86, 647] on h5 "Perform Recall Per Customer Request" at bounding box center [135, 658] width 189 height 23
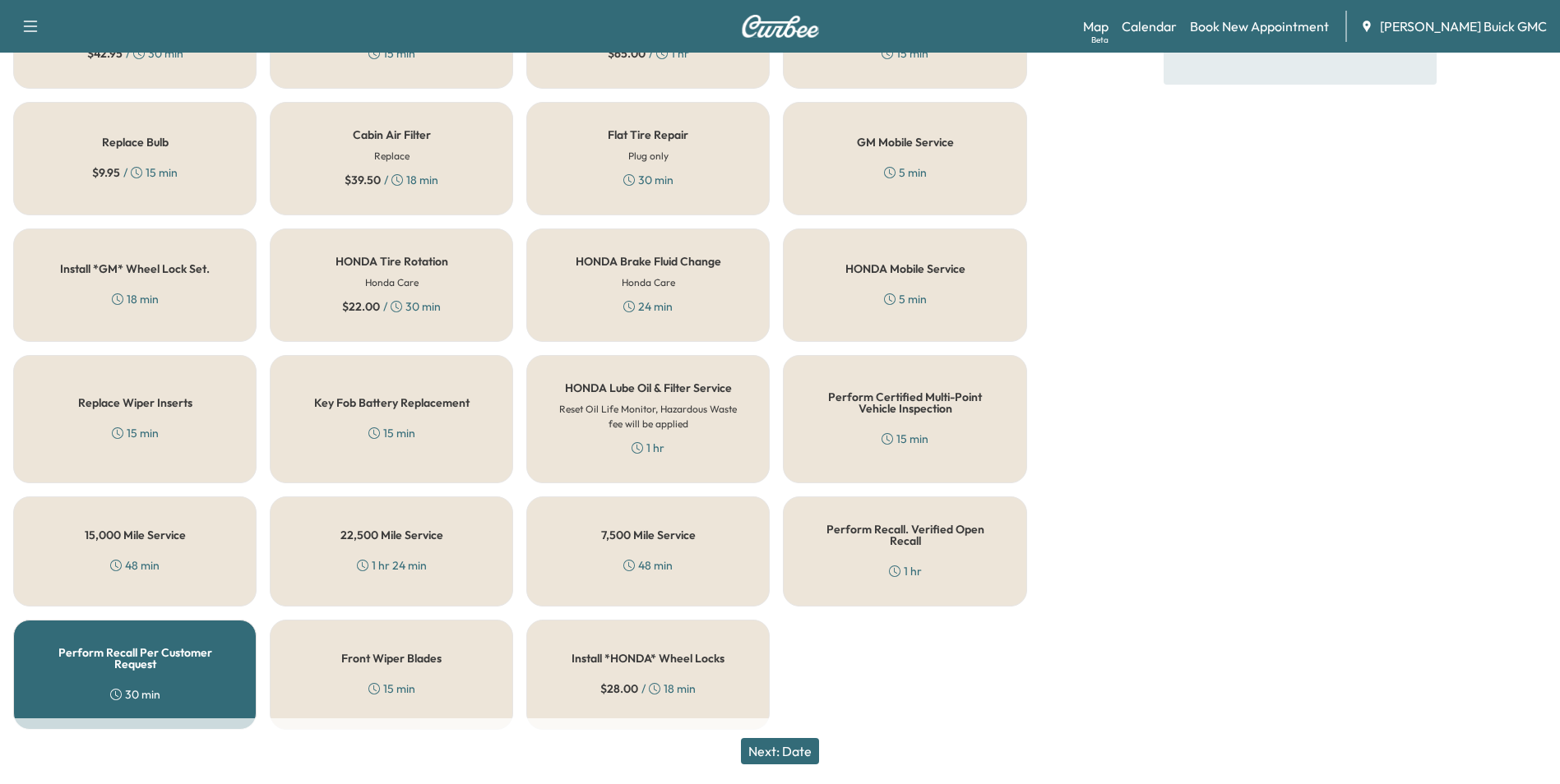
click at [801, 750] on button "Next: Date" at bounding box center [780, 751] width 78 height 26
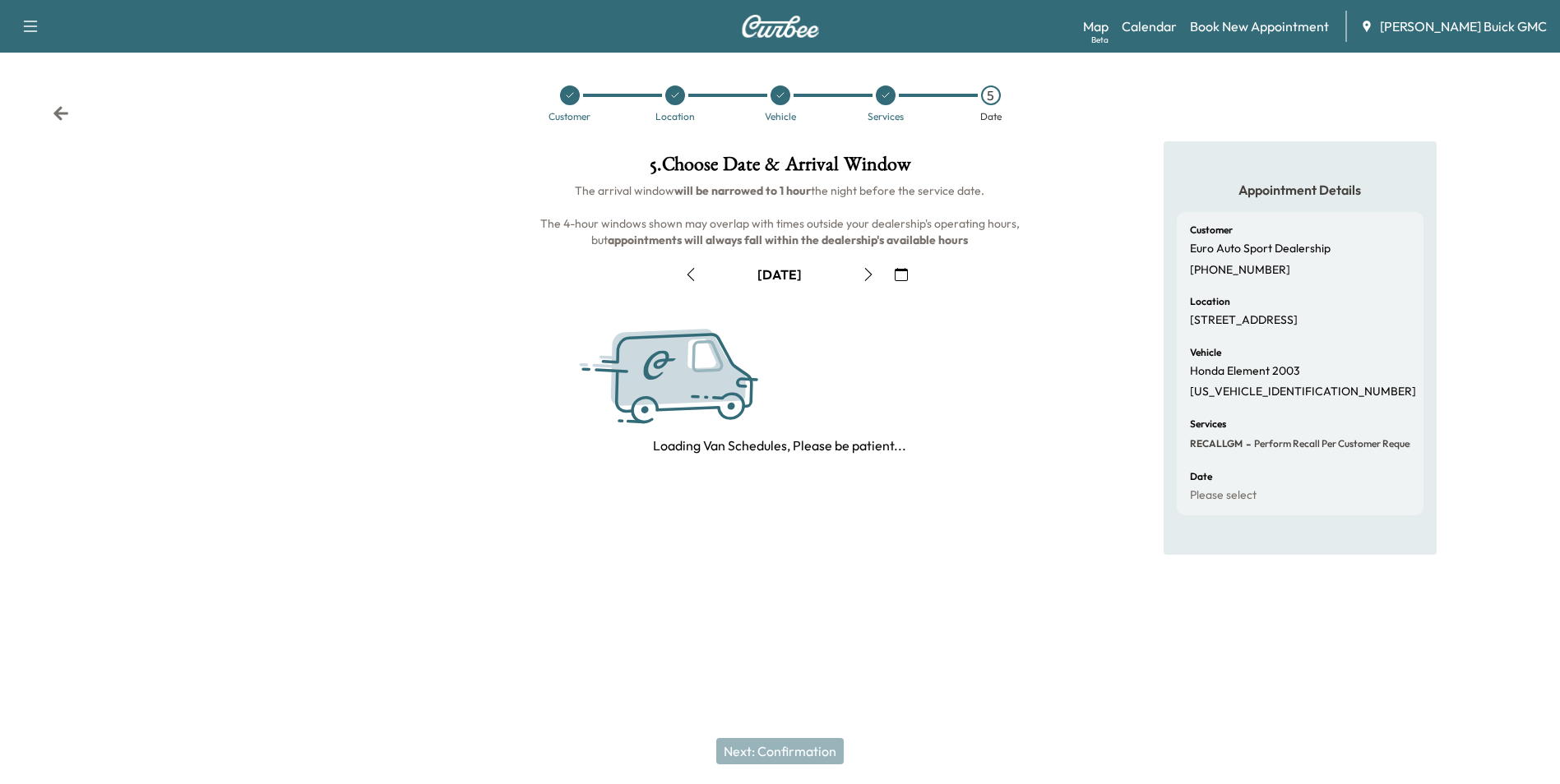
scroll to position [0, 0]
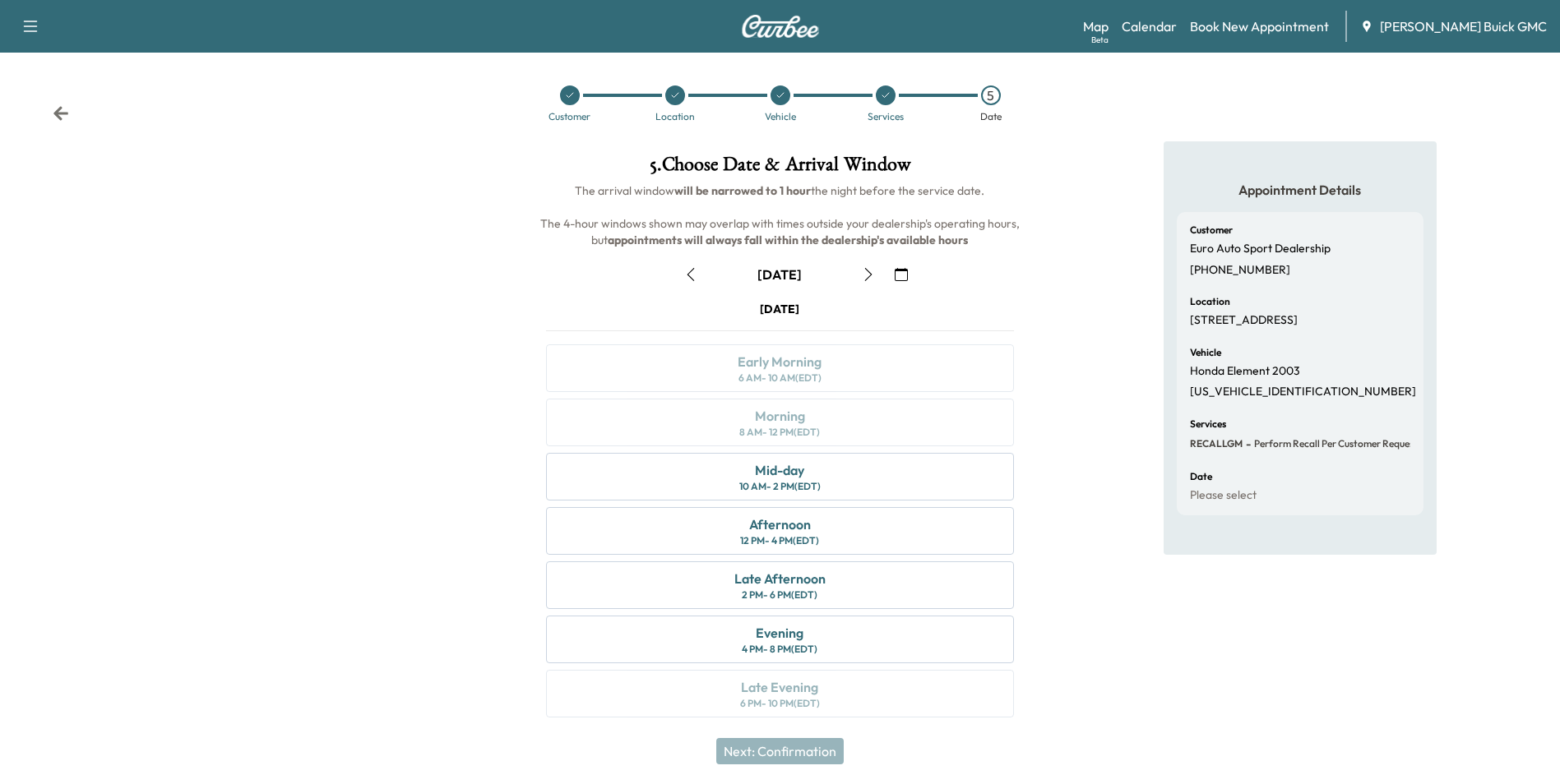
click at [900, 274] on icon "button" at bounding box center [901, 274] width 13 height 13
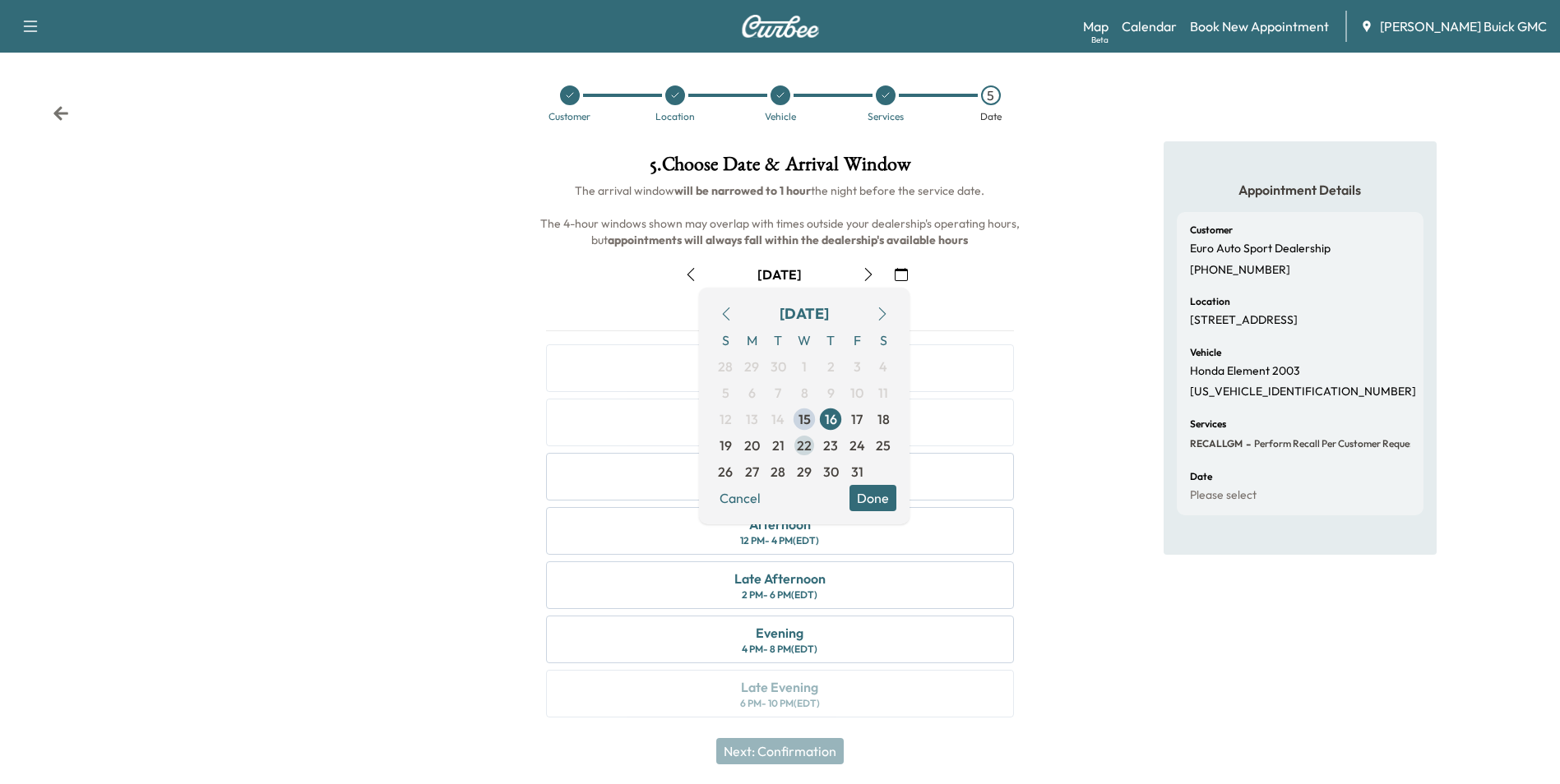
click at [805, 444] on span "22" at bounding box center [804, 445] width 15 height 20
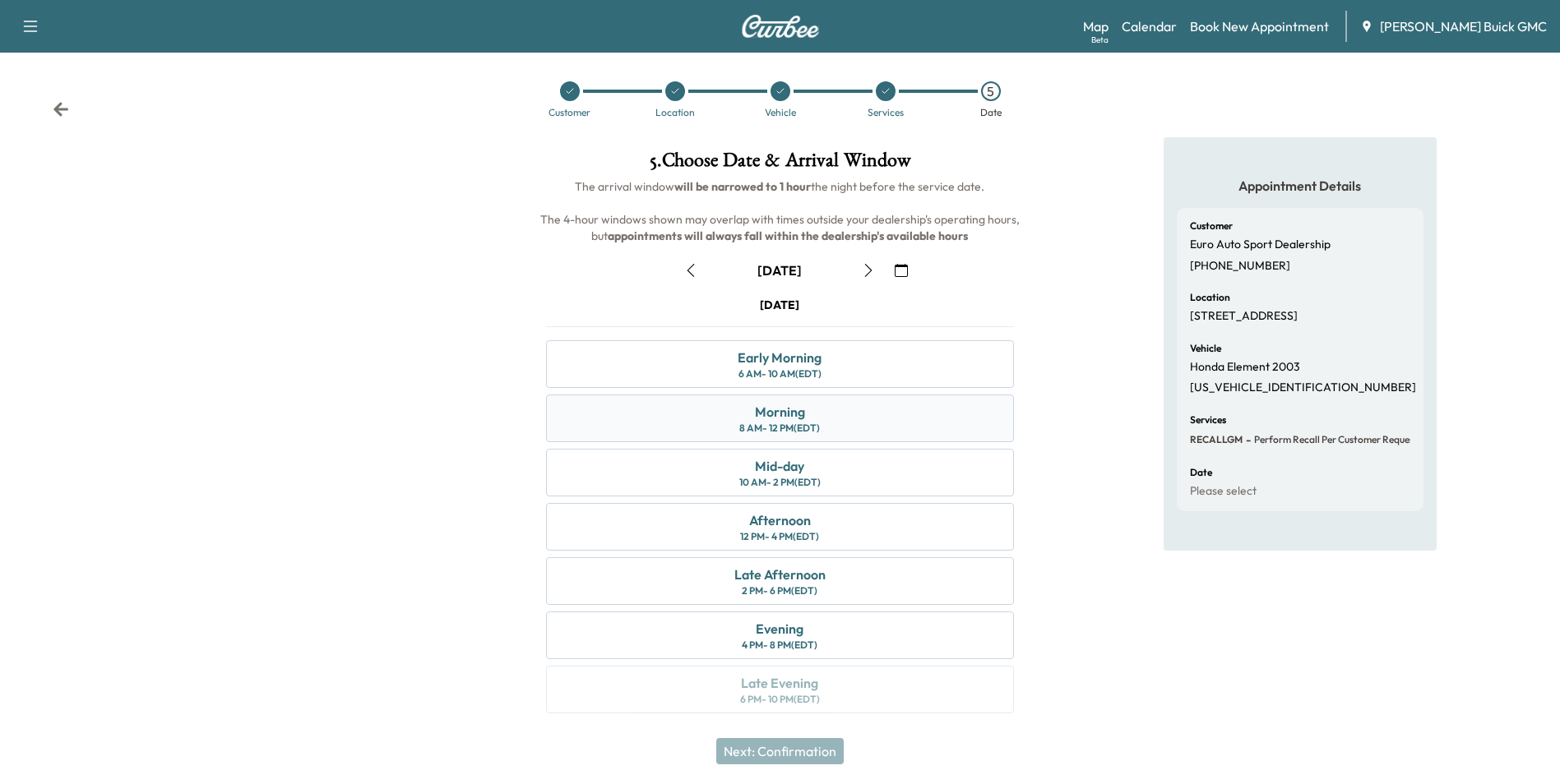
scroll to position [6, 0]
click at [874, 365] on div "Early Morning 6 AM - 10 AM (EDT)" at bounding box center [779, 362] width 467 height 48
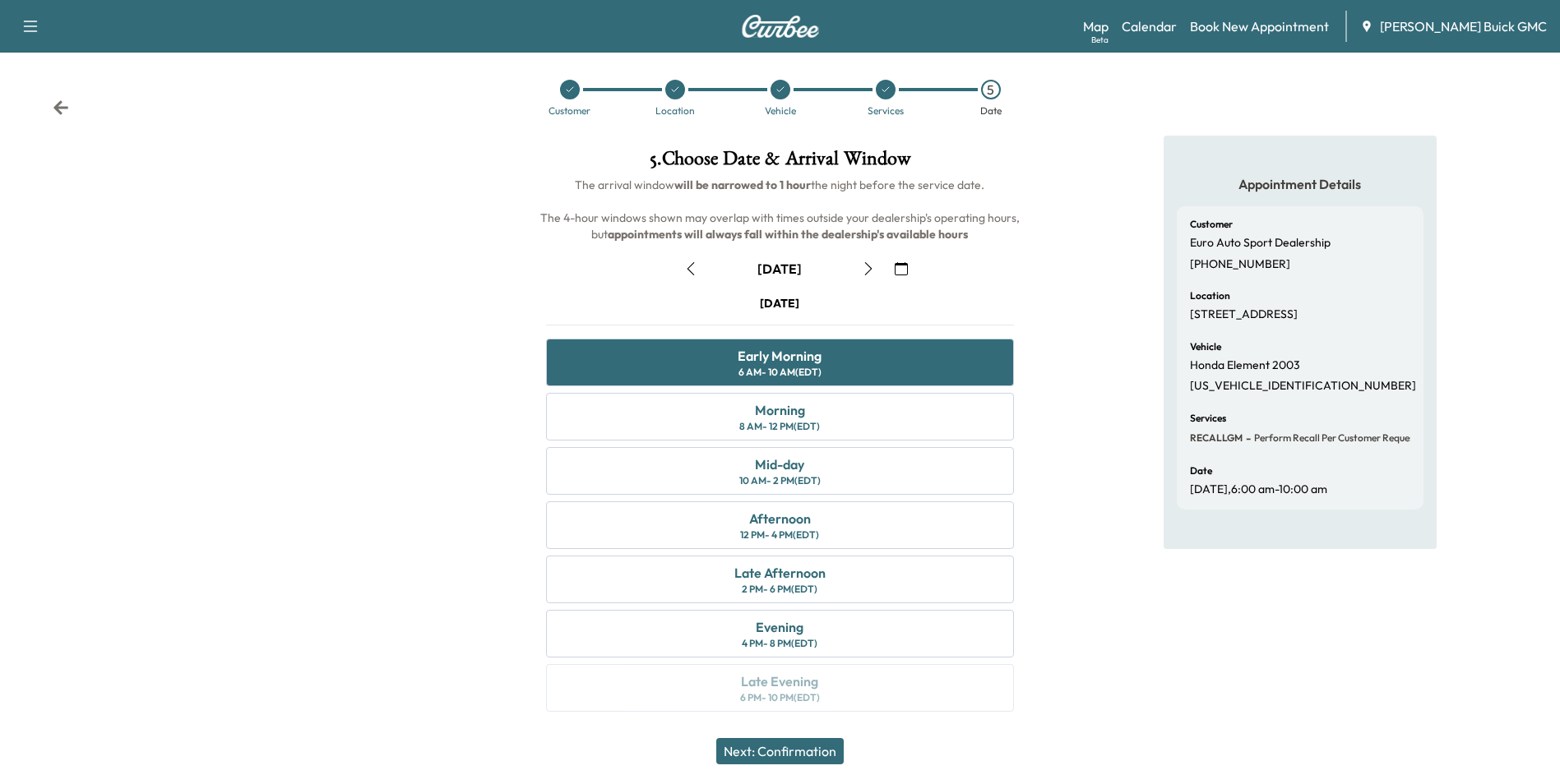
click at [815, 749] on button "Next: Confirmation" at bounding box center [780, 751] width 127 height 26
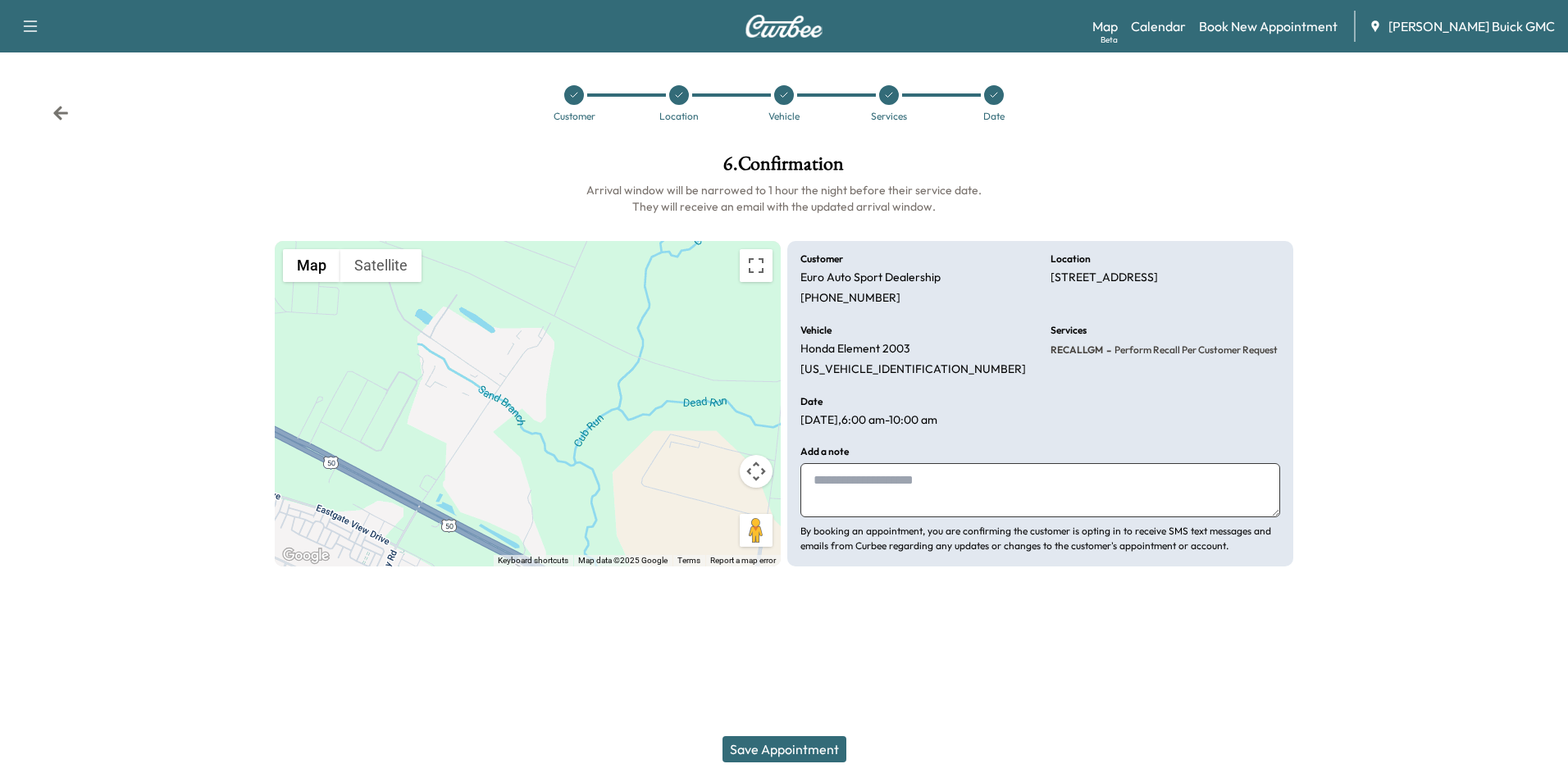
drag, startPoint x: 919, startPoint y: 487, endPoint x: 933, endPoint y: 449, distance: 40.5
click at [920, 487] on textarea at bounding box center [1039, 490] width 479 height 54
type textarea "**********"
click at [766, 749] on button "Save Appointment" at bounding box center [784, 749] width 124 height 26
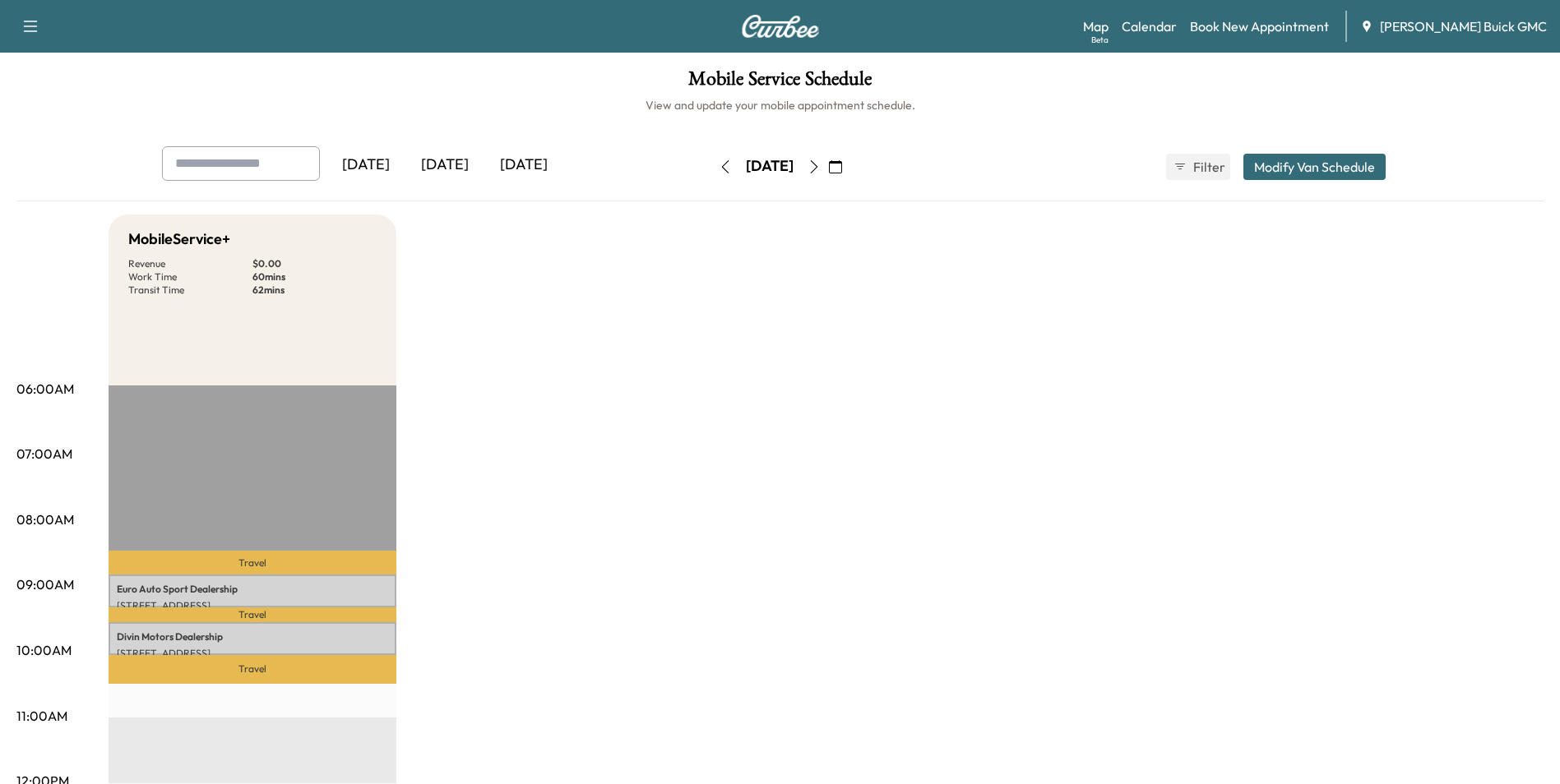
drag, startPoint x: 878, startPoint y: 372, endPoint x: 880, endPoint y: 363, distance: 9.2
